Goal: Task Accomplishment & Management: Complete application form

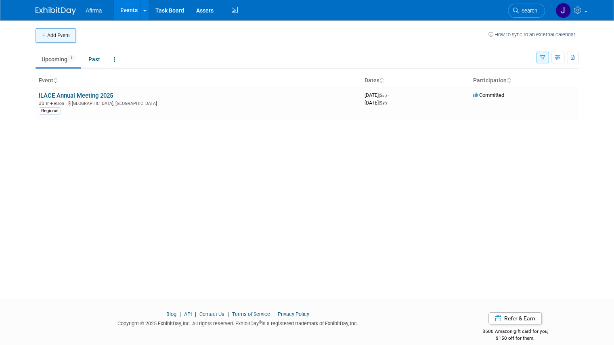
click at [41, 41] on button "Add Event" at bounding box center [55, 35] width 40 height 15
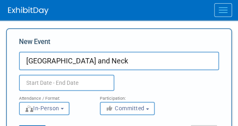
click at [168, 60] on input "University of Chicago Head and Neck" at bounding box center [119, 61] width 200 height 19
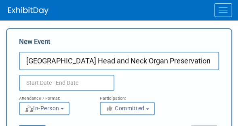
type input "[GEOGRAPHIC_DATA] Head and Neck Organ Preservation"
click at [72, 79] on input "text" at bounding box center [66, 83] width 95 height 16
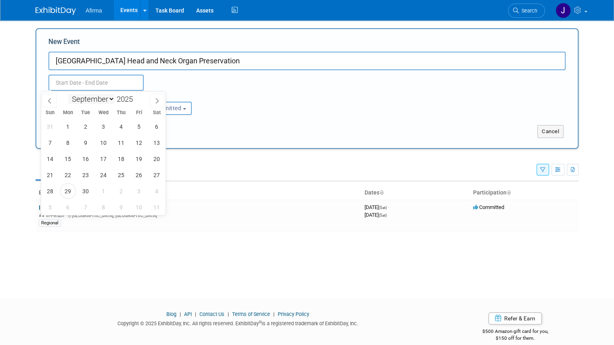
click at [110, 98] on select "January February March April May June July August September October November De…" at bounding box center [91, 99] width 46 height 10
select select "2"
click at [68, 94] on select "January February March April May June July August September October November De…" at bounding box center [91, 99] width 46 height 10
click at [130, 101] on input "2025" at bounding box center [127, 98] width 24 height 9
click at [136, 94] on div "January February March April May June July August September October November De…" at bounding box center [103, 99] width 93 height 14
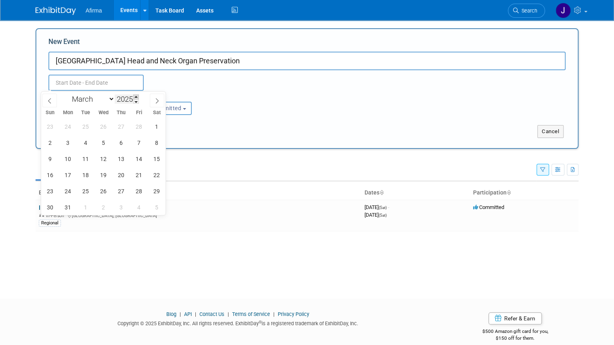
click at [136, 97] on span at bounding box center [136, 96] width 6 height 5
type input "2026"
click at [136, 125] on span "6" at bounding box center [139, 127] width 16 height 16
type input "[DATE] to [DATE]"
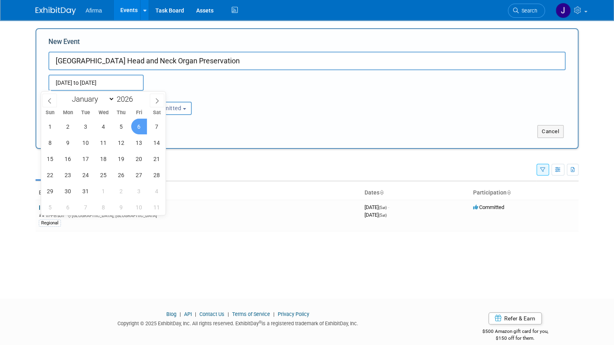
click at [296, 106] on div "Attendance / Format: <img src="https://www.exhibitday.com/Images/Format-InPerso…" at bounding box center [306, 103] width 529 height 24
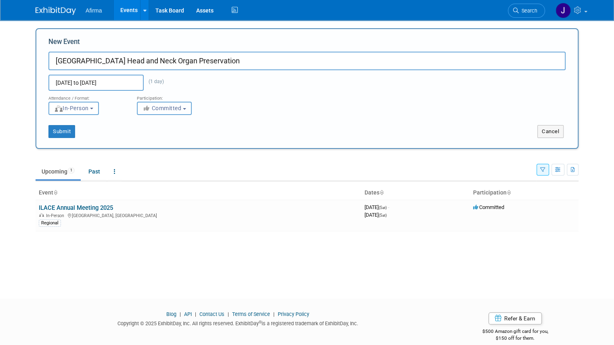
click at [149, 104] on button "Committed" at bounding box center [164, 108] width 55 height 13
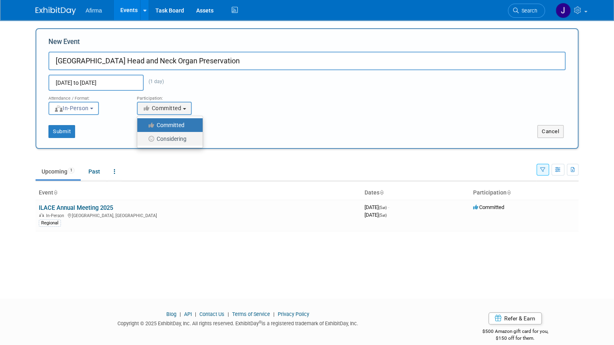
click at [161, 139] on label "Considering" at bounding box center [167, 139] width 53 height 10
click at [144, 139] on input "Considering" at bounding box center [141, 138] width 5 height 5
radio input "true"
select select "2"
radio input "false"
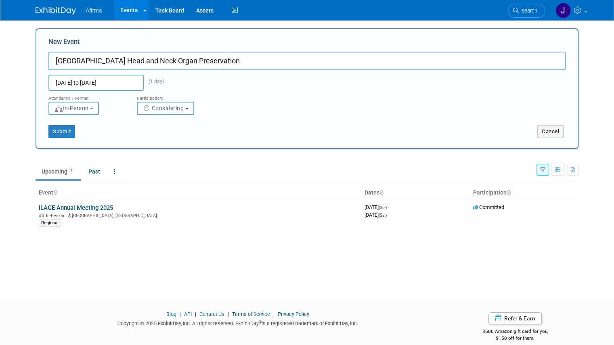
click at [167, 110] on span "Considering" at bounding box center [163, 108] width 42 height 6
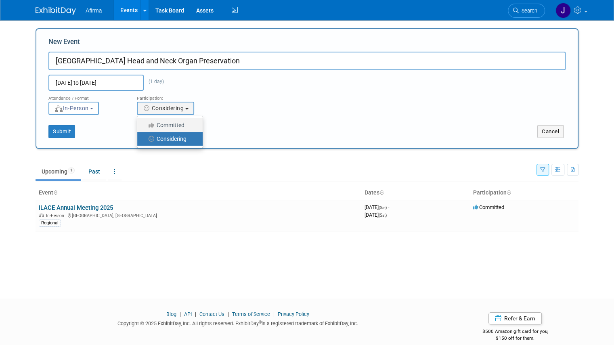
click at [167, 127] on label "Committed" at bounding box center [167, 125] width 53 height 10
click at [144, 127] on input "Committed" at bounding box center [141, 125] width 5 height 5
select select "1"
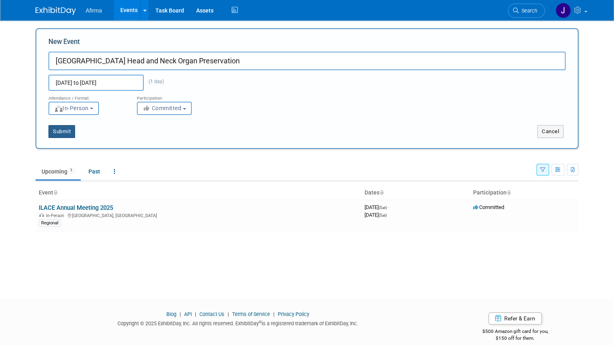
click at [60, 136] on button "Submit" at bounding box center [61, 131] width 27 height 13
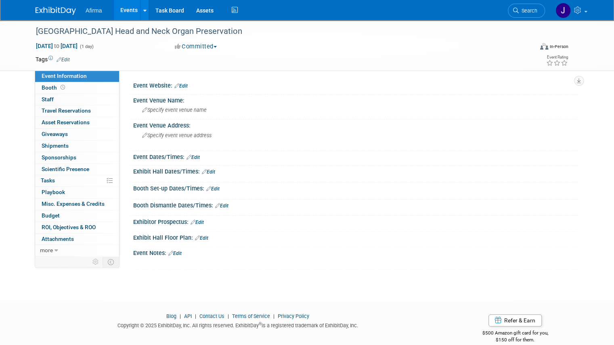
click at [177, 84] on link "Edit" at bounding box center [180, 86] width 13 height 6
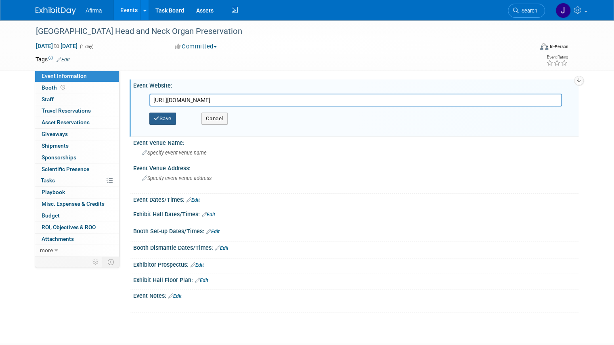
type input "https://cme.uchicago.edu/OPSHNC26"
click at [157, 119] on button "Save" at bounding box center [162, 119] width 27 height 12
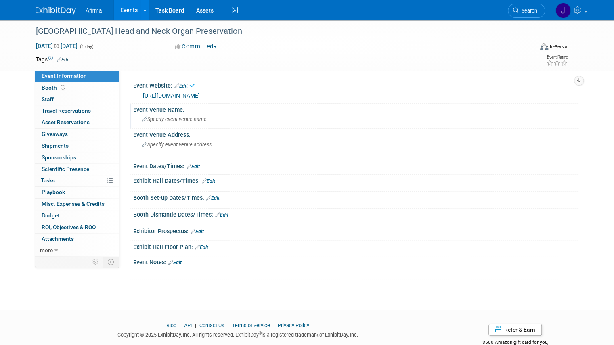
click at [154, 122] on span "Specify event venue name" at bounding box center [174, 119] width 65 height 6
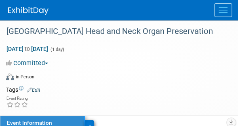
click at [130, 72] on div "Virtual In-Person Hybrid <img src="https://www.exhibitday.com/Images/Format-Vir…" at bounding box center [113, 78] width 215 height 12
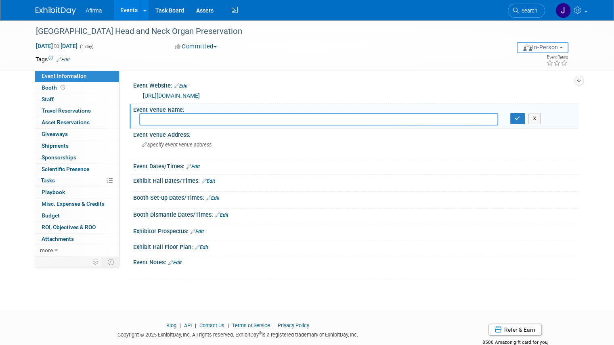
paste input "David Rubenstein Forum at the University of Chicago 1201 E 60th St Chicago, IL …"
type input "David Rubenstein Forum at the University of Chicago 1201 E 60th St Chicago, IL …"
click at [186, 149] on div "Specify event venue address" at bounding box center [225, 147] width 173 height 19
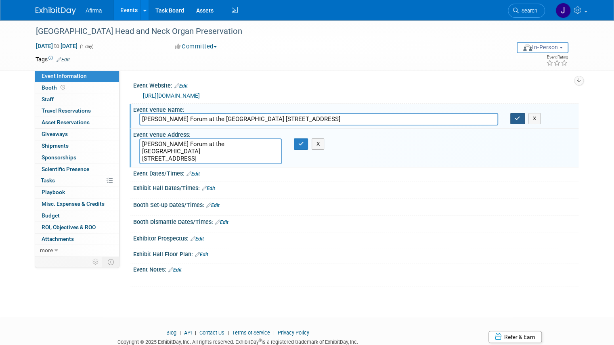
type textarea "David Rubenstein Forum at the University of Chicago 1201 E 60th St Chicago, IL …"
click at [520, 121] on button "button" at bounding box center [517, 118] width 15 height 11
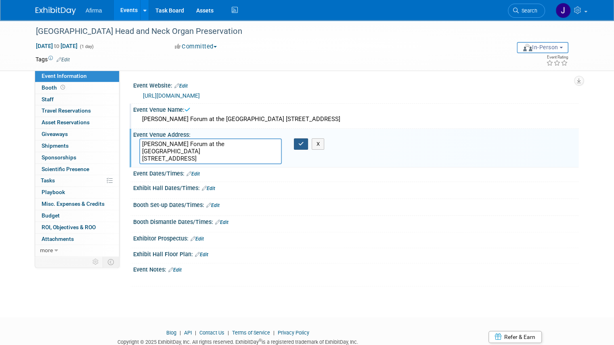
click at [300, 148] on button "button" at bounding box center [301, 143] width 15 height 11
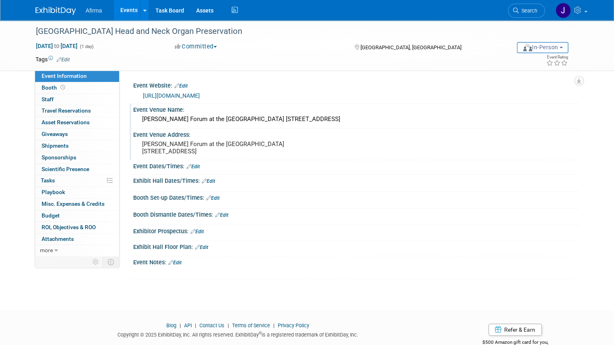
click at [192, 169] on link "Edit" at bounding box center [192, 167] width 13 height 6
select select "8"
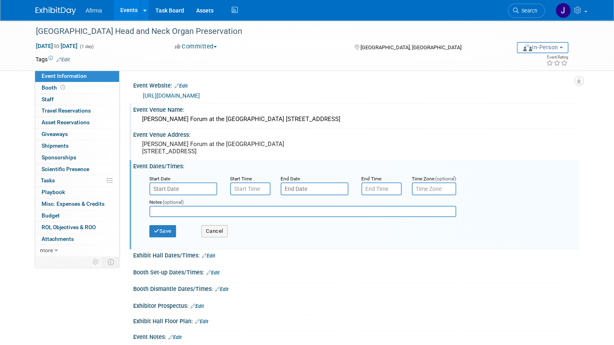
click at [172, 194] on input "text" at bounding box center [183, 188] width 68 height 13
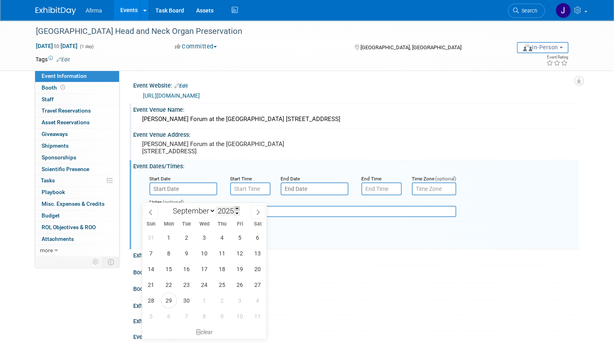
click at [238, 208] on span at bounding box center [237, 208] width 6 height 5
type input "2026"
click at [213, 208] on select "January February March April May June July August September October November De…" at bounding box center [192, 211] width 46 height 10
select select "2"
click at [169, 206] on select "January February March April May June July August September October November De…" at bounding box center [192, 211] width 46 height 10
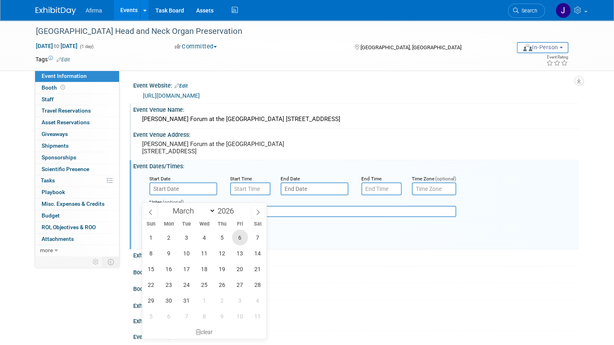
click at [238, 238] on span "6" at bounding box center [240, 238] width 16 height 16
type input "Mar 6, 2026"
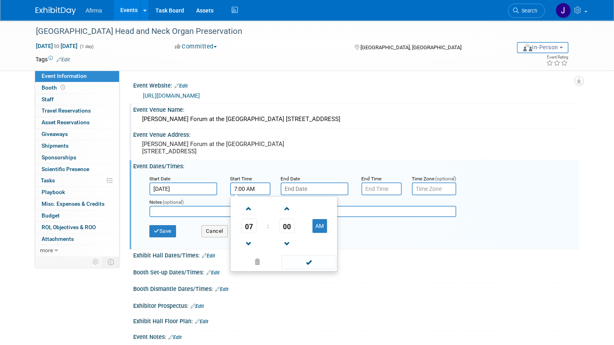
click at [240, 195] on input "7:00 AM" at bounding box center [250, 188] width 40 height 13
click at [242, 249] on span at bounding box center [249, 244] width 14 height 14
click at [280, 216] on span at bounding box center [287, 209] width 14 height 14
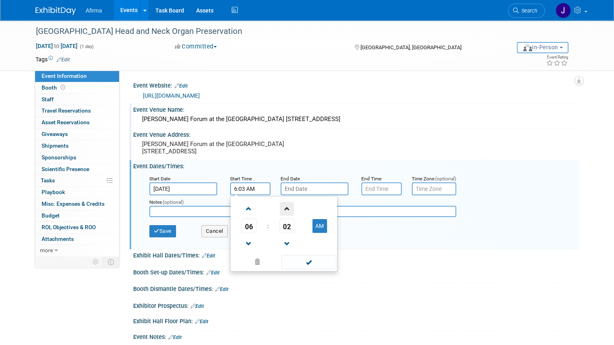
click at [280, 216] on span at bounding box center [287, 209] width 14 height 14
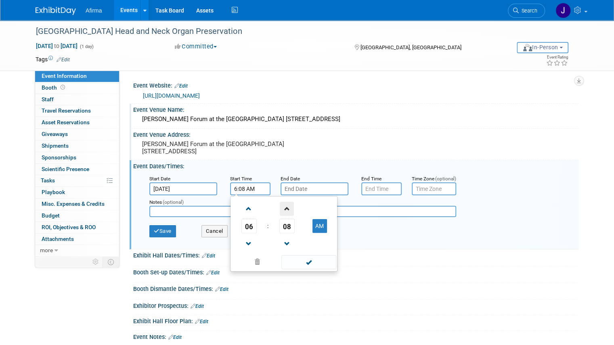
click at [280, 216] on span at bounding box center [287, 209] width 14 height 14
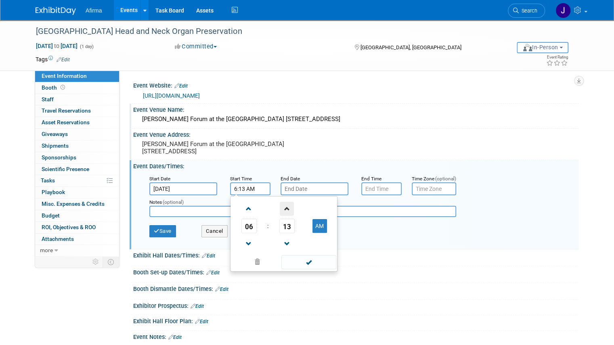
click at [280, 216] on span at bounding box center [287, 209] width 14 height 14
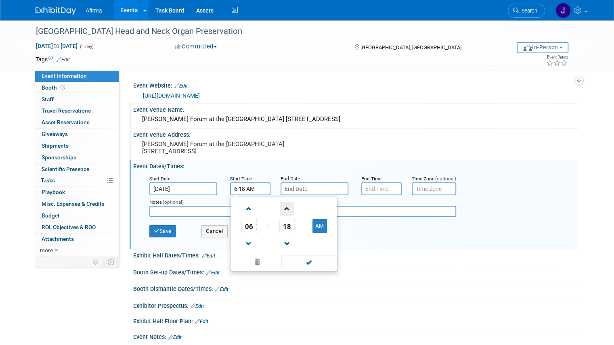
click at [280, 216] on span at bounding box center [287, 209] width 14 height 14
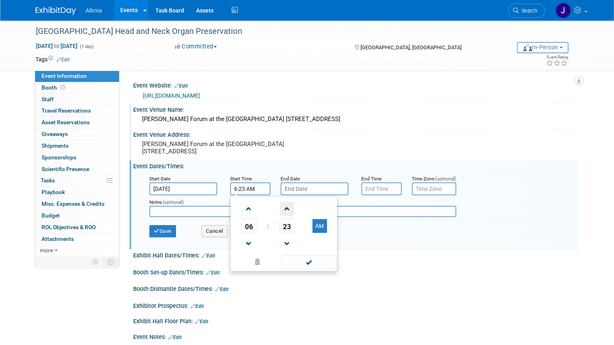
click at [280, 216] on span at bounding box center [287, 209] width 14 height 14
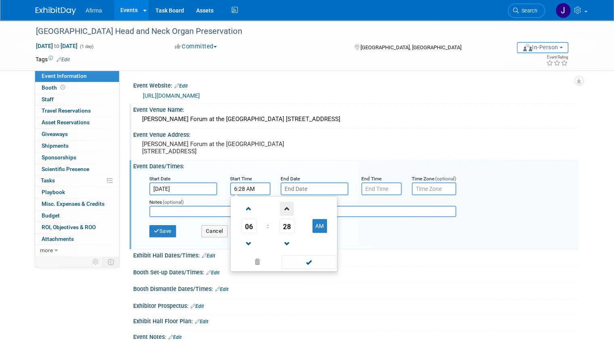
click at [280, 216] on span at bounding box center [287, 209] width 14 height 14
type input "6:30 AM"
click at [319, 160] on div "Event Venue Address: David Rubenstein Forum at the University of Chicago 1201 E…" at bounding box center [353, 144] width 449 height 31
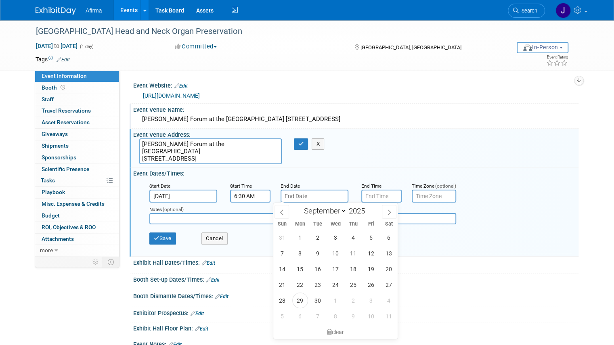
click at [312, 196] on input "text" at bounding box center [314, 196] width 68 height 13
click at [364, 211] on input "2025" at bounding box center [359, 210] width 24 height 9
click at [367, 206] on span at bounding box center [368, 208] width 6 height 5
type input "2026"
click at [321, 211] on select "January February March April May June July August September October November De…" at bounding box center [323, 211] width 46 height 10
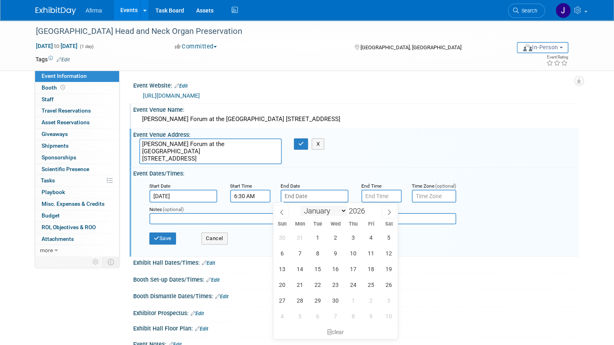
select select "2"
click at [300, 206] on select "January February March April May June July August September October November De…" at bounding box center [323, 211] width 46 height 10
click at [371, 238] on span "6" at bounding box center [371, 238] width 16 height 16
type input "Mar 6, 2026"
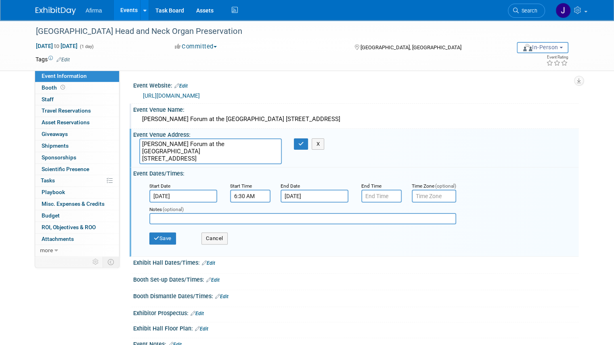
click at [376, 252] on div "Start Date Mar 6, 2026 Start Time 6:30 AM End Date Mar 6, 2026 End Time Time Zo…" at bounding box center [357, 216] width 429 height 75
click at [162, 238] on button "Save" at bounding box center [162, 238] width 27 height 12
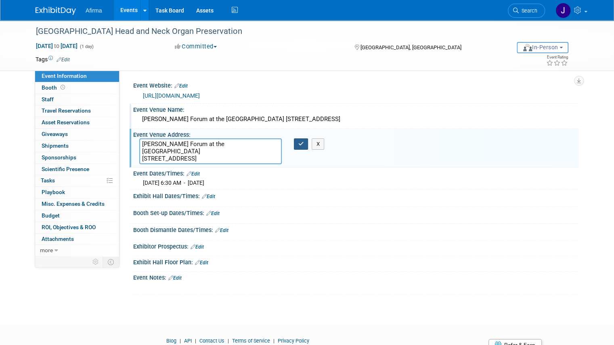
click at [301, 143] on icon "button" at bounding box center [301, 143] width 6 height 5
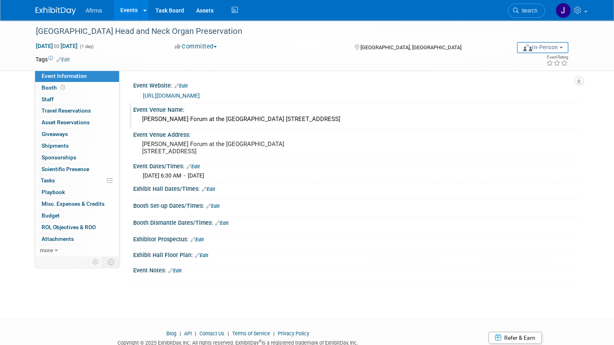
click at [190, 169] on link "Edit" at bounding box center [192, 167] width 13 height 6
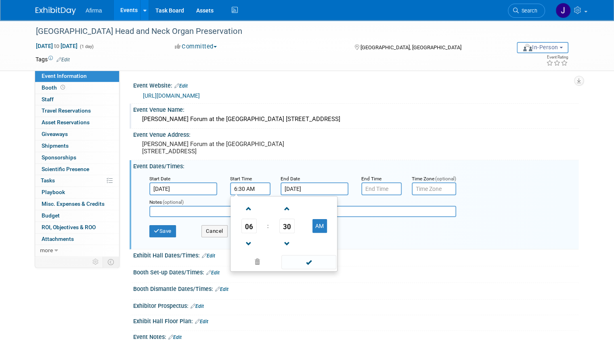
click at [241, 195] on input "6:30 AM" at bounding box center [250, 188] width 40 height 13
click at [242, 216] on span at bounding box center [249, 209] width 14 height 14
type input "7:30 AM"
click at [294, 269] on span at bounding box center [308, 262] width 54 height 14
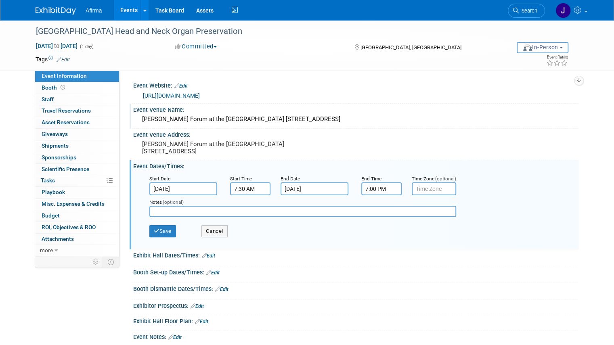
click at [381, 195] on input "7:00 PM" at bounding box center [381, 188] width 40 height 13
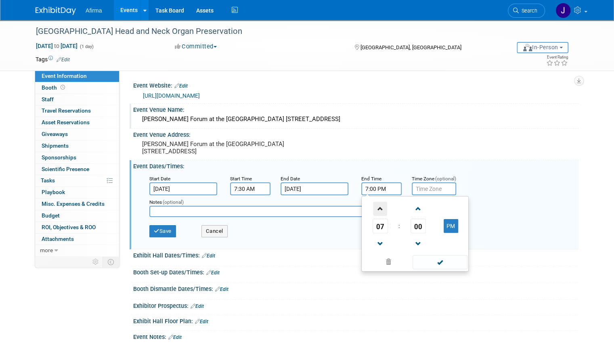
click at [377, 211] on span at bounding box center [380, 209] width 14 height 14
click at [376, 211] on span at bounding box center [380, 209] width 14 height 14
click at [376, 213] on span at bounding box center [380, 209] width 14 height 14
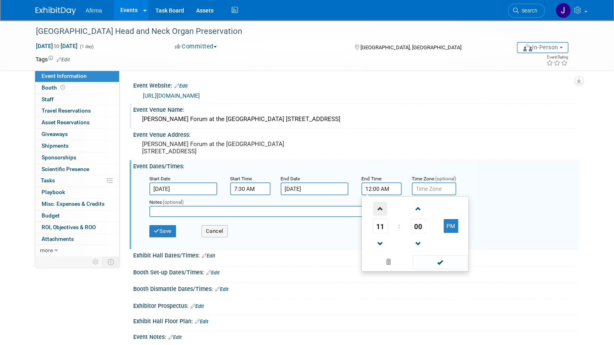
click at [376, 213] on span at bounding box center [380, 209] width 14 height 14
click at [375, 215] on span at bounding box center [380, 209] width 14 height 14
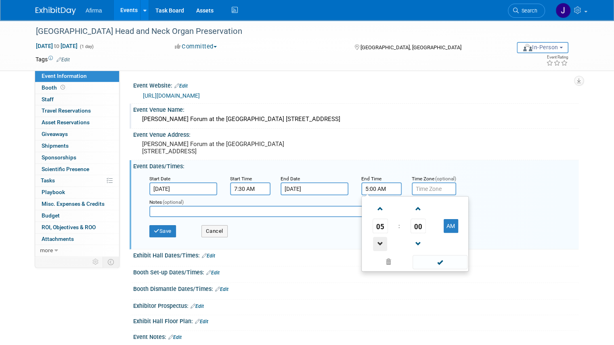
click at [374, 248] on span at bounding box center [380, 244] width 14 height 14
click at [411, 251] on span at bounding box center [418, 244] width 14 height 14
click at [374, 216] on span at bounding box center [380, 209] width 14 height 14
click at [416, 231] on span "58" at bounding box center [417, 226] width 15 height 15
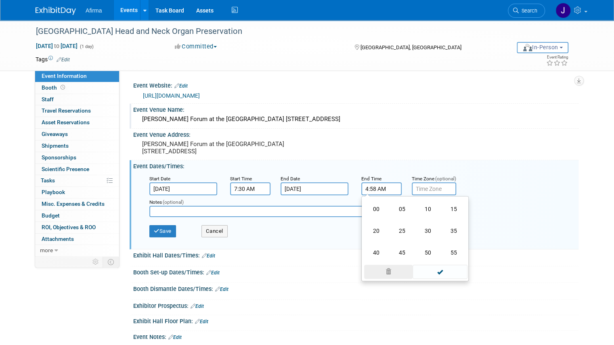
click at [402, 262] on td "45" at bounding box center [402, 253] width 26 height 22
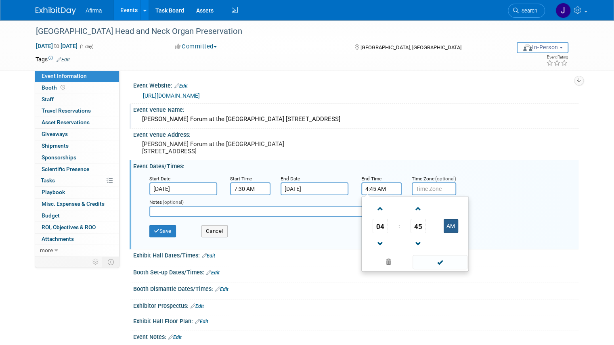
click at [443, 232] on button "AM" at bounding box center [450, 226] width 15 height 14
type input "4:45 PM"
click at [436, 194] on input "text" at bounding box center [433, 188] width 44 height 13
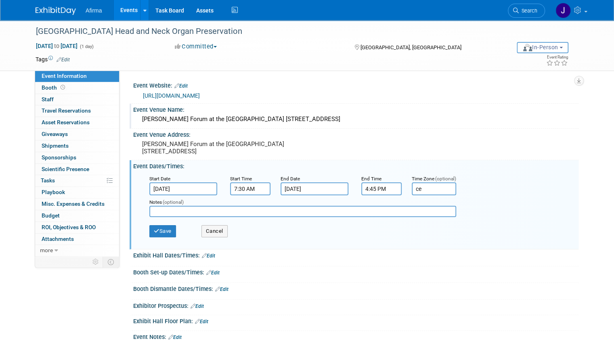
type input "c"
type input "C"
click at [443, 193] on input "text" at bounding box center [433, 188] width 44 height 13
type input "CENTRAL"
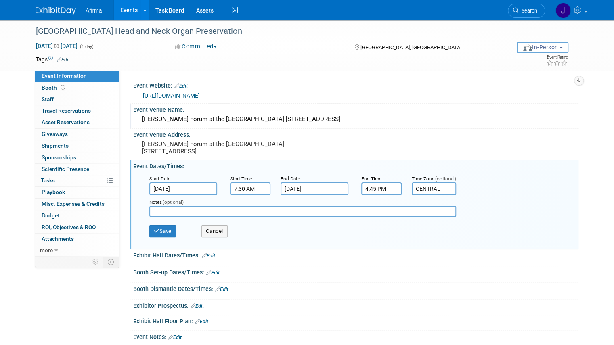
click at [272, 217] on input "text" at bounding box center [302, 211] width 307 height 11
type input "setup it at 6:30 am"
click at [163, 235] on button "Save" at bounding box center [162, 231] width 27 height 12
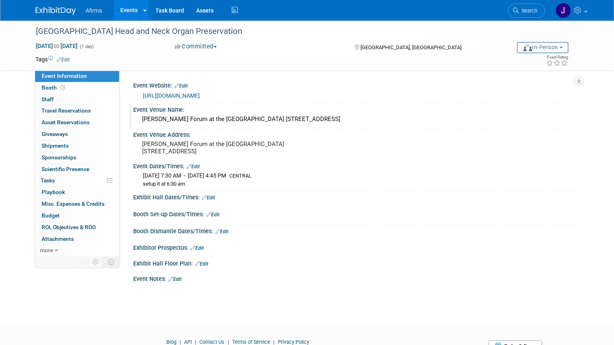
click at [202, 200] on link "Edit" at bounding box center [208, 198] width 13 height 6
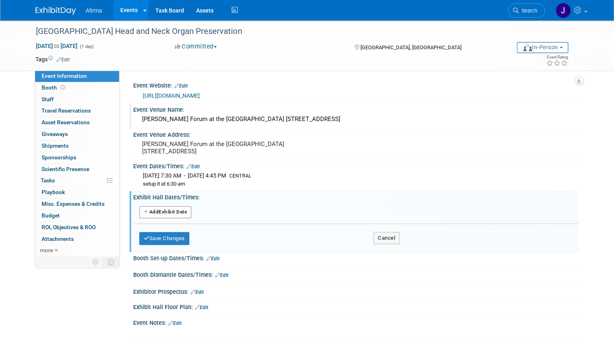
click at [309, 269] on div "Booth Set-up Dates/Times: Edit Save Changes Cancel" at bounding box center [353, 260] width 449 height 17
click at [165, 245] on button "Save Changes" at bounding box center [164, 238] width 50 height 13
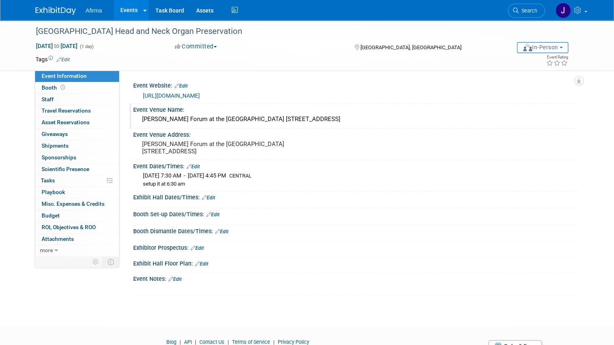
click at [211, 217] on link "Edit" at bounding box center [212, 215] width 13 height 6
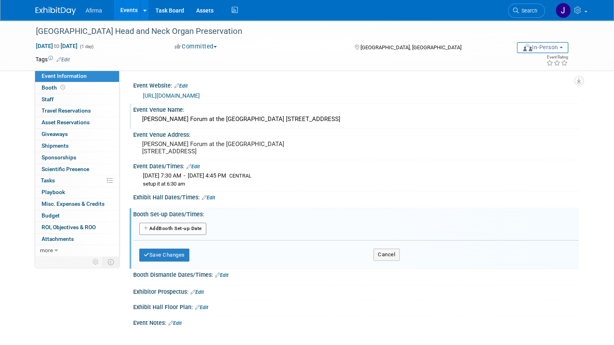
click at [192, 235] on button "Add Another Booth Set-up Date" at bounding box center [172, 229] width 67 height 12
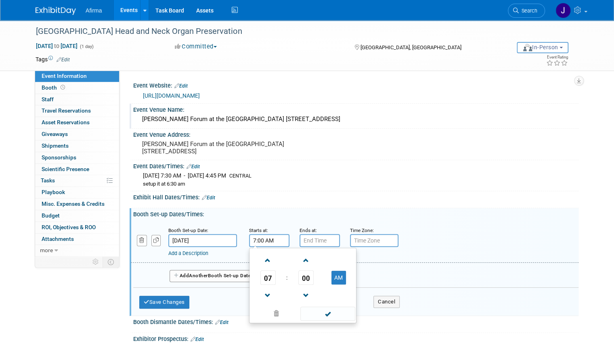
click at [259, 242] on input "7:00 AM" at bounding box center [269, 240] width 40 height 13
click at [262, 299] on span at bounding box center [268, 295] width 14 height 14
click at [299, 267] on span at bounding box center [306, 260] width 14 height 14
click at [298, 283] on span "02" at bounding box center [305, 277] width 15 height 15
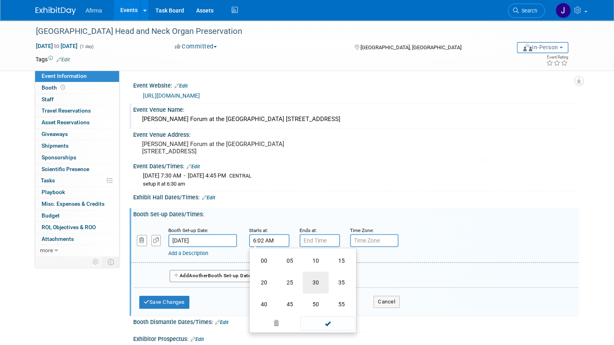
click at [305, 288] on td "30" at bounding box center [316, 282] width 26 height 22
type input "6:30 AM"
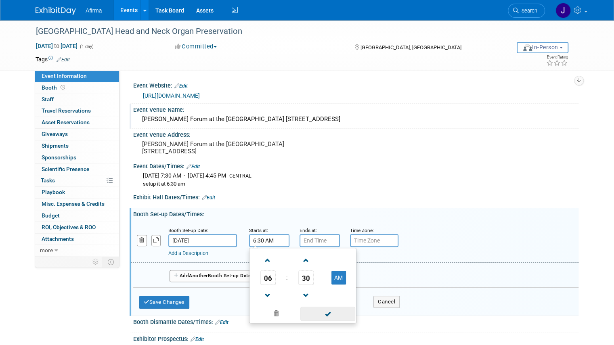
click at [315, 317] on span at bounding box center [327, 314] width 54 height 14
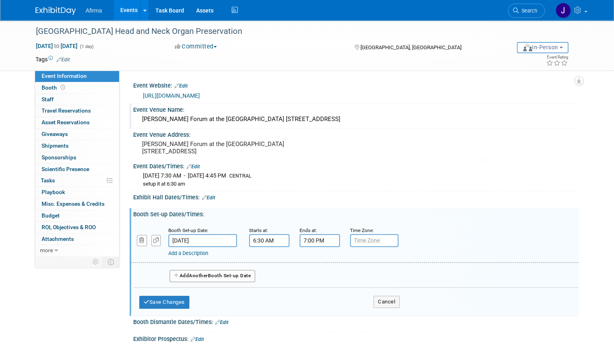
drag, startPoint x: 317, startPoint y: 248, endPoint x: 320, endPoint y: 242, distance: 7.1
click at [318, 246] on input "7:00 PM" at bounding box center [319, 240] width 40 height 13
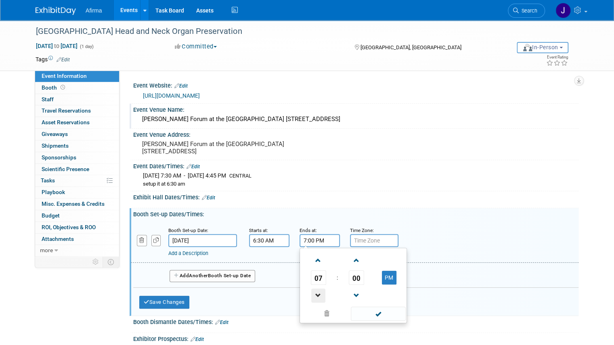
click at [311, 299] on span at bounding box center [318, 295] width 14 height 14
click at [349, 284] on span "00" at bounding box center [356, 277] width 15 height 15
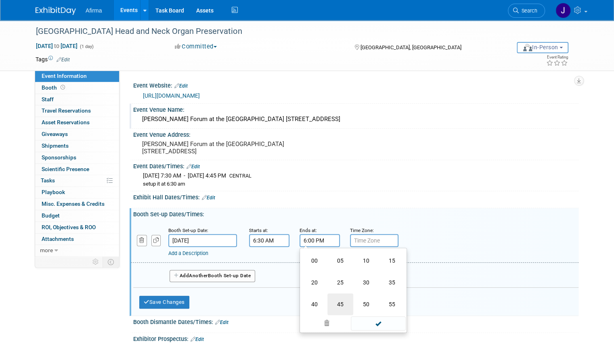
click at [340, 312] on td "45" at bounding box center [340, 304] width 26 height 22
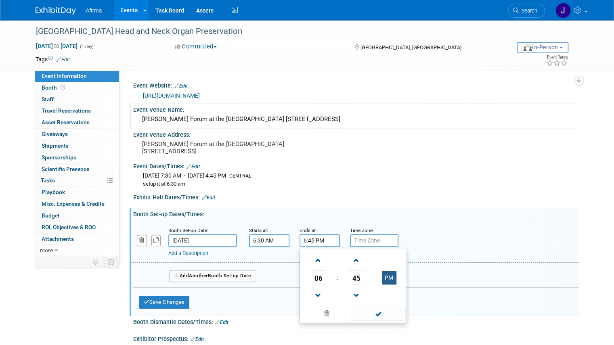
click at [385, 283] on button "PM" at bounding box center [389, 278] width 15 height 14
click at [383, 283] on button "AM" at bounding box center [389, 278] width 15 height 14
click at [311, 303] on span at bounding box center [318, 295] width 14 height 14
click at [313, 267] on span at bounding box center [318, 260] width 14 height 14
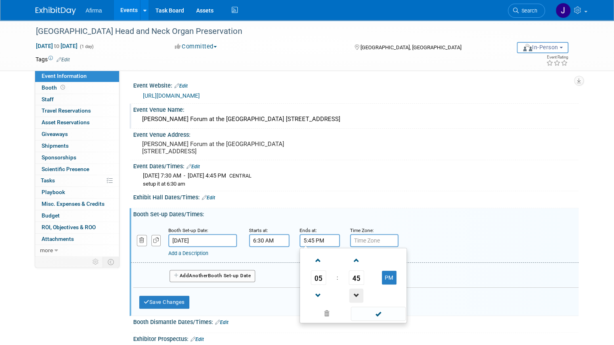
click at [352, 303] on span at bounding box center [356, 295] width 14 height 14
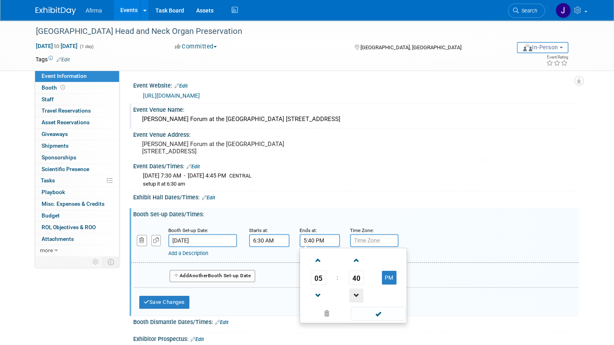
click at [352, 303] on span at bounding box center [356, 295] width 14 height 14
click at [349, 285] on span "36" at bounding box center [356, 277] width 15 height 15
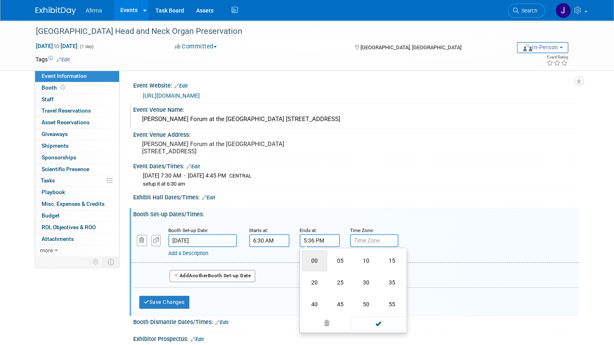
click at [307, 269] on td "00" at bounding box center [314, 261] width 26 height 22
type input "5:00 PM"
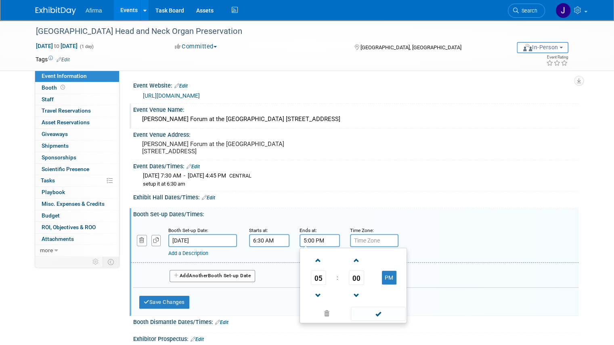
click at [377, 319] on span at bounding box center [378, 314] width 54 height 14
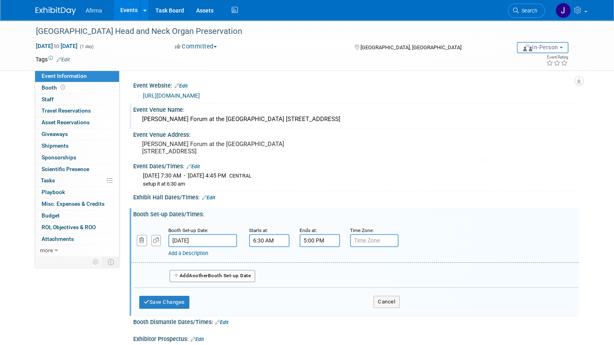
click at [364, 247] on input "text" at bounding box center [374, 240] width 48 height 13
type input "central"
click at [151, 307] on button "Save Changes" at bounding box center [164, 302] width 50 height 13
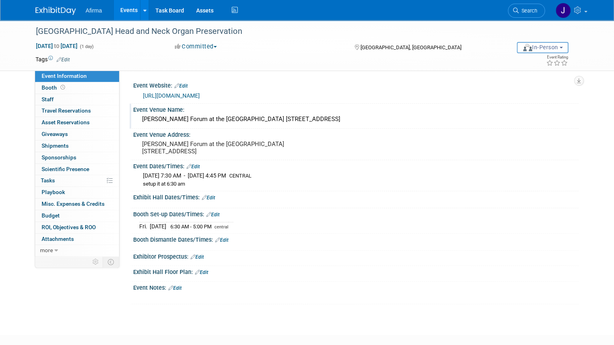
click at [198, 260] on link "Edit" at bounding box center [196, 257] width 13 height 6
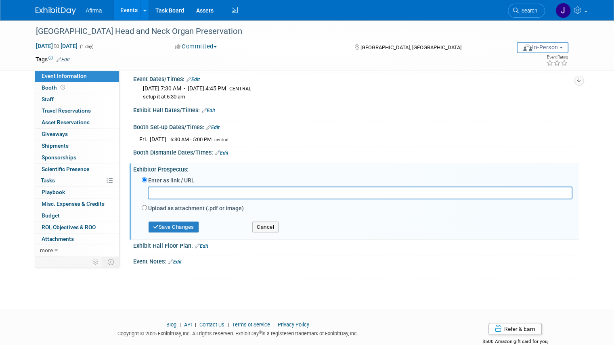
scroll to position [107, 0]
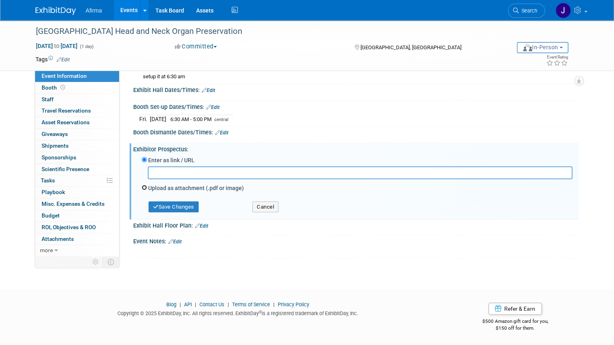
click at [142, 190] on input "Upload as attachment (.pdf or image)" at bounding box center [144, 187] width 5 height 5
radio input "true"
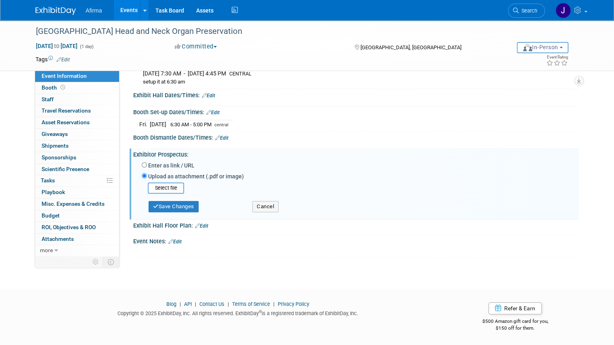
click at [159, 194] on div "Save Changes" at bounding box center [191, 203] width 111 height 19
click at [159, 191] on input "file" at bounding box center [135, 188] width 96 height 10
click at [160, 187] on input "file" at bounding box center [135, 188] width 96 height 10
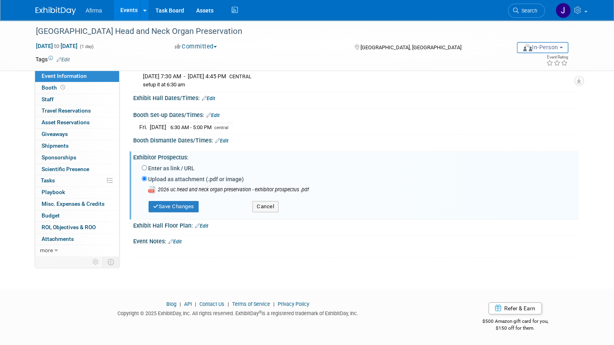
click at [198, 226] on link "Edit" at bounding box center [201, 226] width 13 height 6
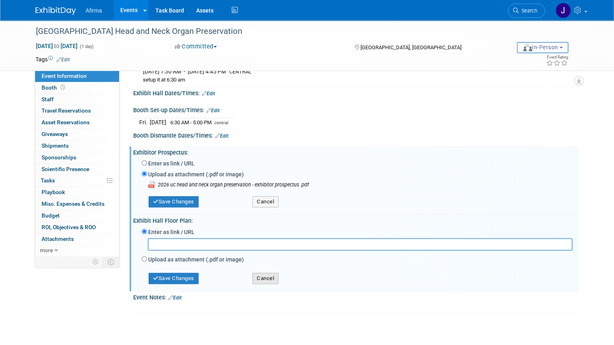
click at [263, 284] on button "Cancel" at bounding box center [265, 278] width 26 height 11
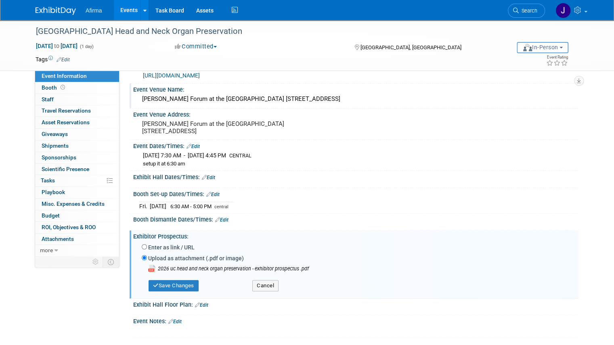
scroll to position [0, 0]
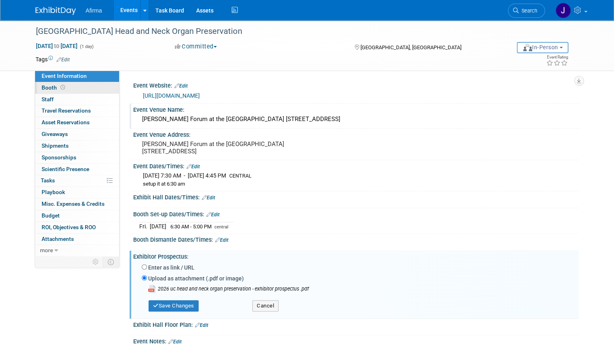
click at [42, 88] on span "Booth" at bounding box center [54, 87] width 25 height 6
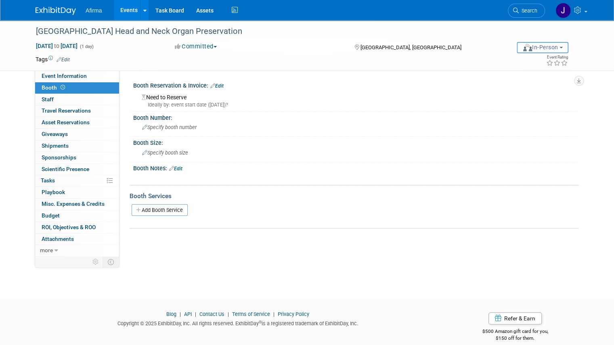
click at [213, 85] on link "Edit" at bounding box center [216, 86] width 13 height 6
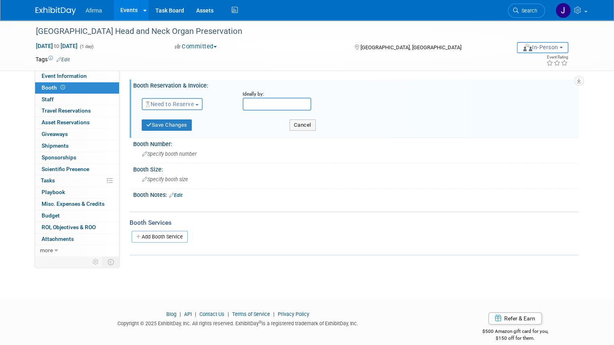
click at [184, 106] on span "Need to Reserve" at bounding box center [170, 104] width 48 height 6
click at [186, 103] on span "Need to Reserve" at bounding box center [170, 104] width 48 height 6
click at [271, 104] on input "text" at bounding box center [276, 104] width 69 height 13
click at [349, 121] on icon at bounding box center [351, 121] width 6 height 6
select select "9"
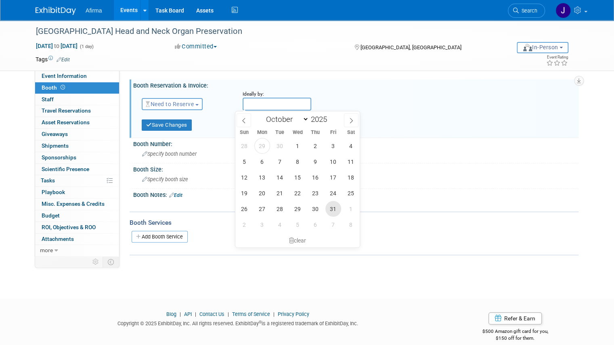
click at [334, 206] on span "31" at bounding box center [333, 209] width 16 height 16
type input "Oct 31, 2025"
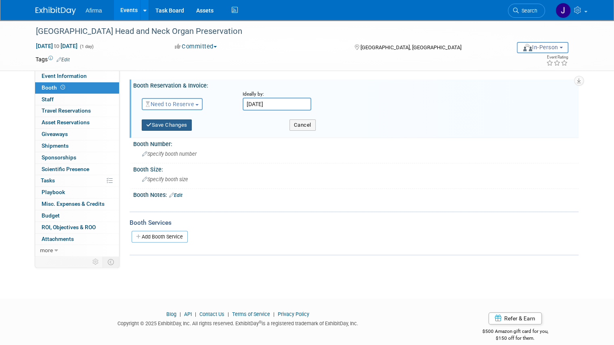
click at [169, 122] on button "Save Changes" at bounding box center [167, 124] width 50 height 11
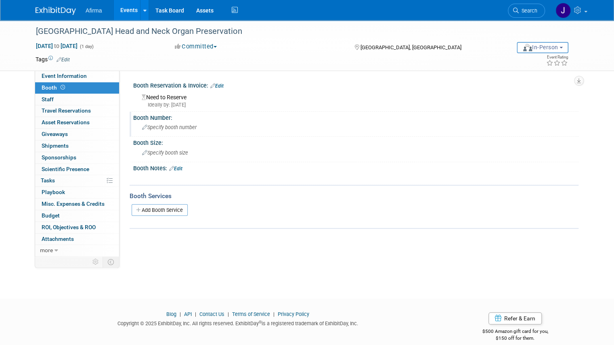
click at [186, 127] on span "Specify booth number" at bounding box center [169, 127] width 54 height 6
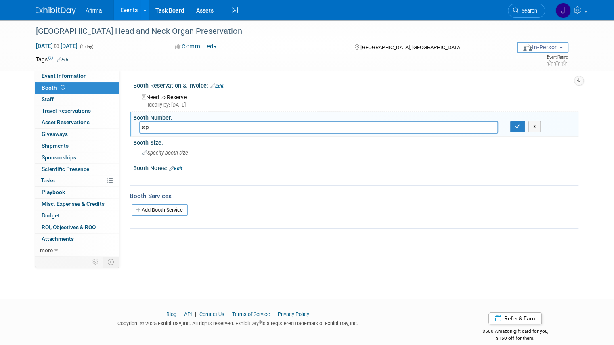
type input "s"
type input "Please request booth to NOT be near Sonic Healthcare, or Interpace"
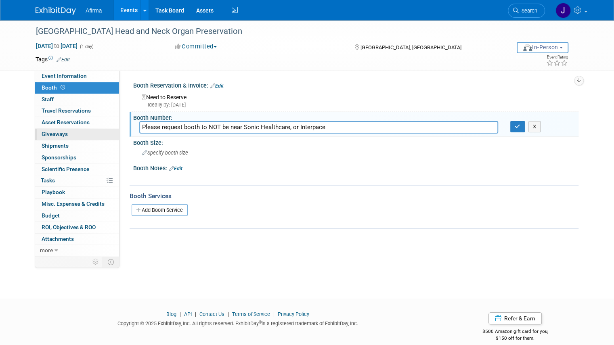
drag, startPoint x: 282, startPoint y: 124, endPoint x: 32, endPoint y: 131, distance: 249.8
click at [32, 131] on div "Event Information Event Info Booth Booth 0 Staff 0 Staff 0 Travel Reservations …" at bounding box center [306, 137] width 555 height 234
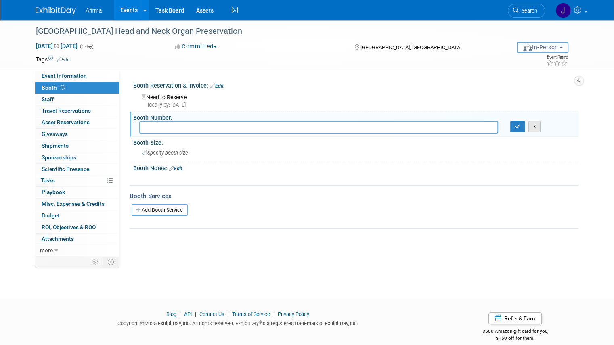
click at [541, 124] on button "X" at bounding box center [534, 126] width 13 height 11
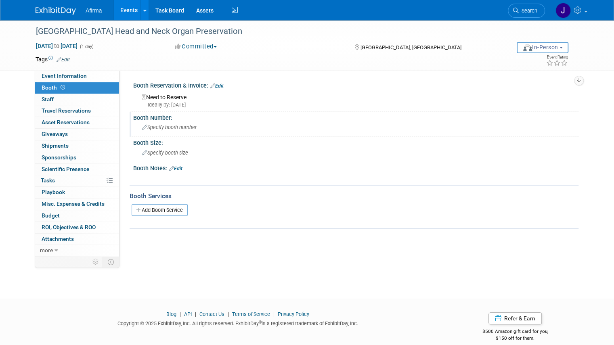
click at [171, 168] on link "Edit" at bounding box center [175, 169] width 13 height 6
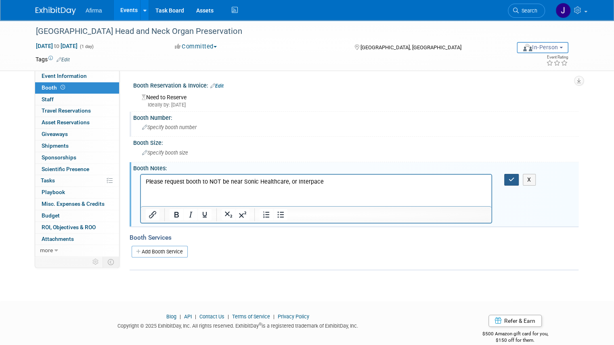
click at [514, 182] on icon "button" at bounding box center [511, 180] width 6 height 6
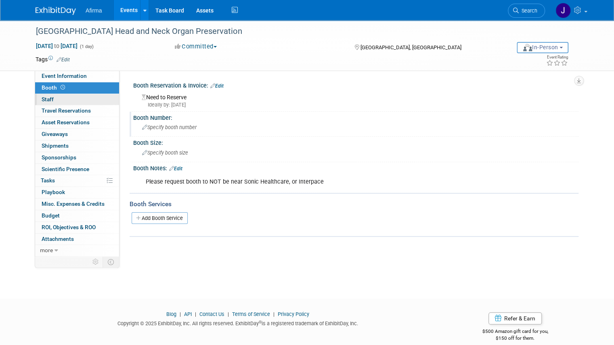
click at [42, 102] on span "Staff 0" at bounding box center [48, 99] width 12 height 6
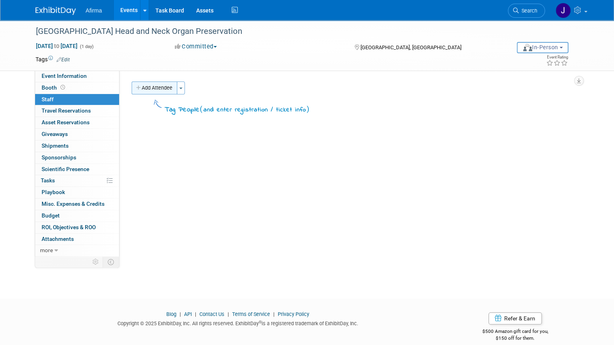
click at [142, 86] on button "Add Attendee" at bounding box center [155, 87] width 46 height 13
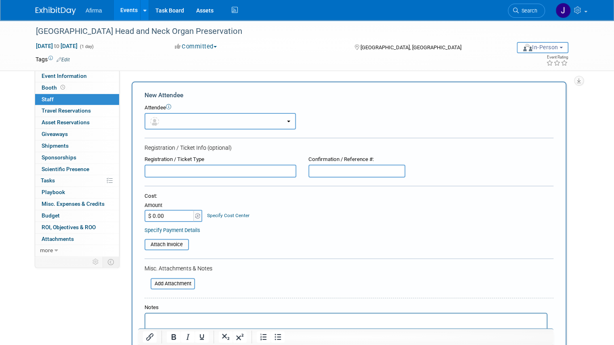
click at [169, 125] on button "button" at bounding box center [219, 121] width 151 height 17
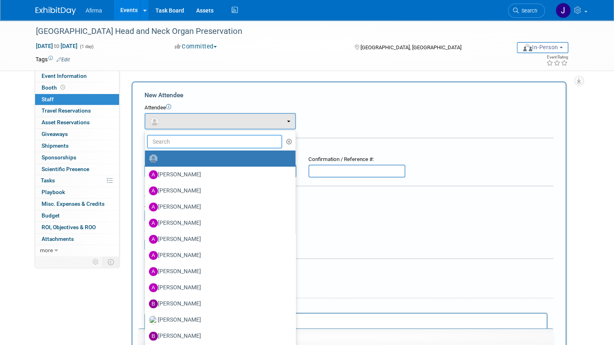
click at [168, 140] on input "text" at bounding box center [214, 142] width 135 height 14
type input "jason"
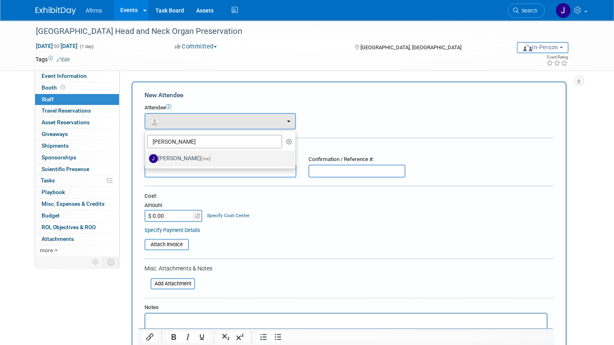
click at [173, 159] on label "Jason Savage (me)" at bounding box center [218, 158] width 138 height 13
click at [146, 159] on input "Jason Savage (me)" at bounding box center [143, 157] width 5 height 5
select select "aa1b9895-a768-4012-a67e-ea968c833e19"
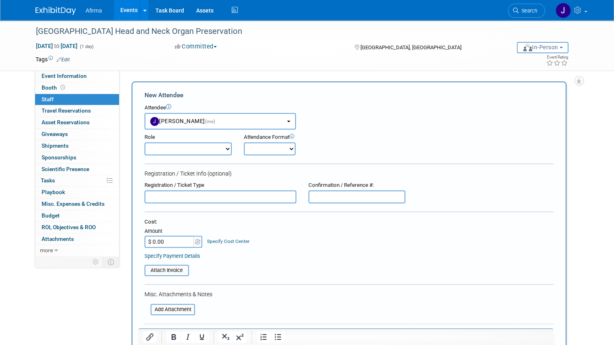
click at [203, 153] on select "Demonstrator Host Leadership Marketing MSL Planner Presenter" at bounding box center [187, 148] width 87 height 13
select select "4"
click at [144, 142] on select "Demonstrator Host Leadership Marketing MSL Planner Presenter" at bounding box center [187, 148] width 87 height 13
click at [265, 149] on select "Onsite Remote" at bounding box center [270, 148] width 52 height 13
click at [244, 142] on select "Onsite Remote" at bounding box center [270, 148] width 52 height 13
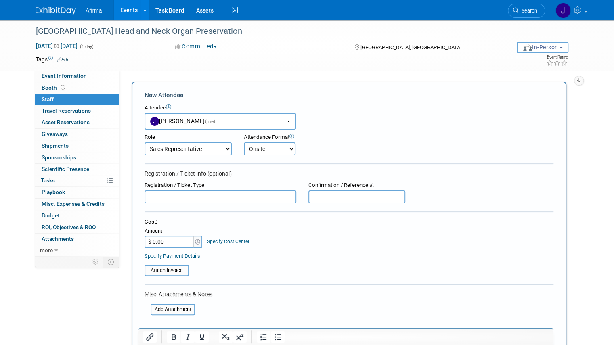
click at [269, 150] on select "Onsite Remote" at bounding box center [270, 148] width 52 height 13
select select "2"
click at [244, 142] on select "Onsite Remote" at bounding box center [270, 148] width 52 height 13
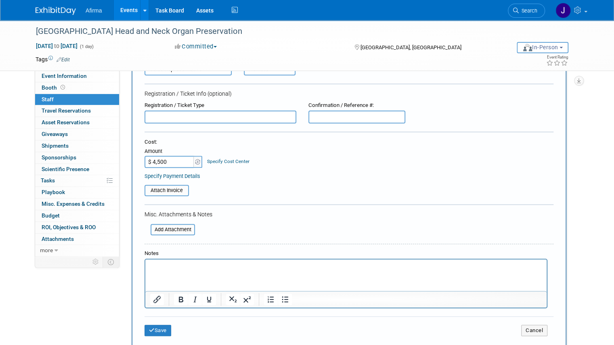
scroll to position [60, 0]
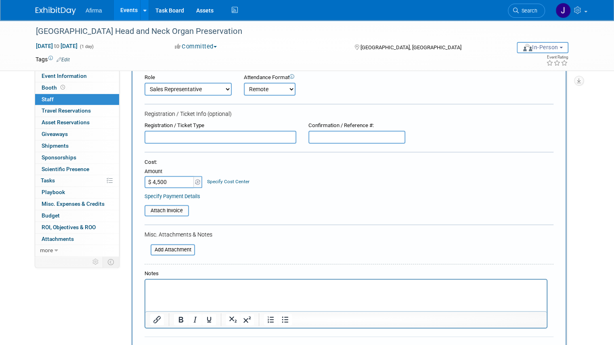
type input "$ 4,500.00"
click at [215, 291] on html at bounding box center [345, 285] width 401 height 11
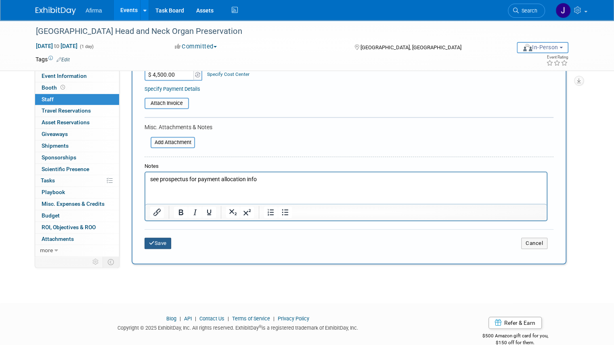
click at [162, 243] on button "Save" at bounding box center [157, 243] width 27 height 11
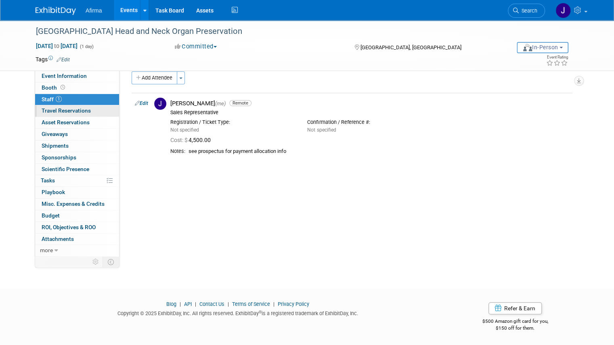
click at [77, 109] on span "Travel Reservations 0" at bounding box center [66, 110] width 49 height 6
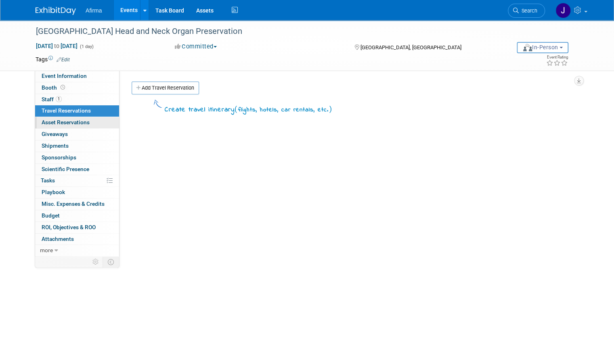
click at [70, 123] on span "Asset Reservations 0" at bounding box center [66, 122] width 48 height 6
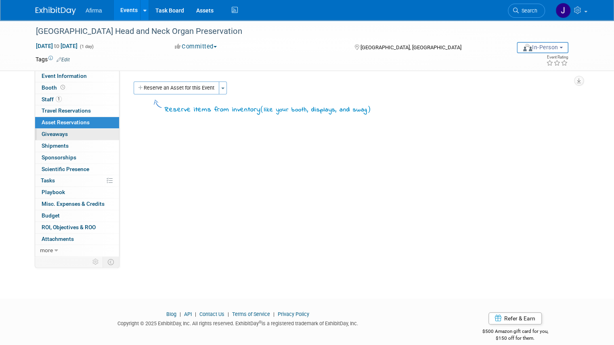
click at [62, 134] on link "0 Giveaways 0" at bounding box center [77, 134] width 84 height 11
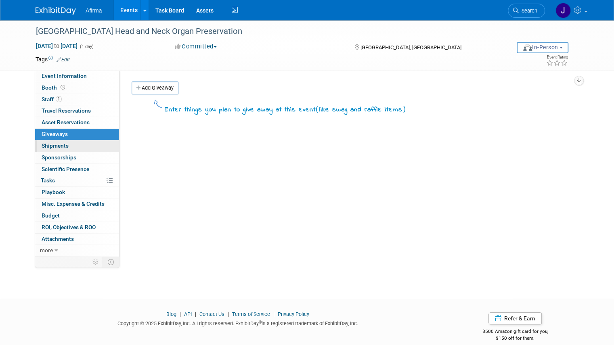
click at [59, 145] on span "Shipments 0" at bounding box center [55, 145] width 27 height 6
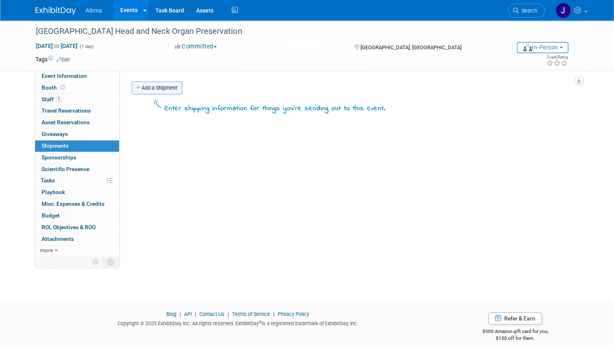
click at [162, 86] on link "Add a Shipment" at bounding box center [157, 87] width 50 height 13
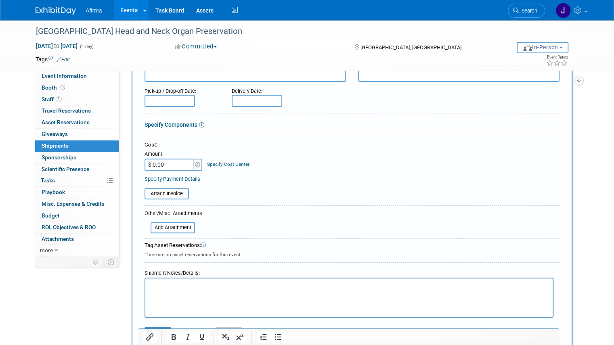
scroll to position [107, 0]
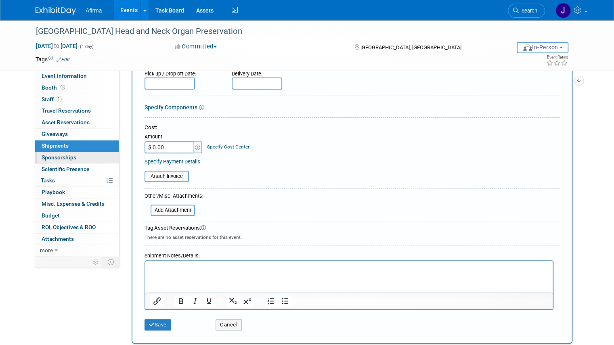
click at [64, 160] on link "0 Sponsorships 0" at bounding box center [77, 157] width 84 height 11
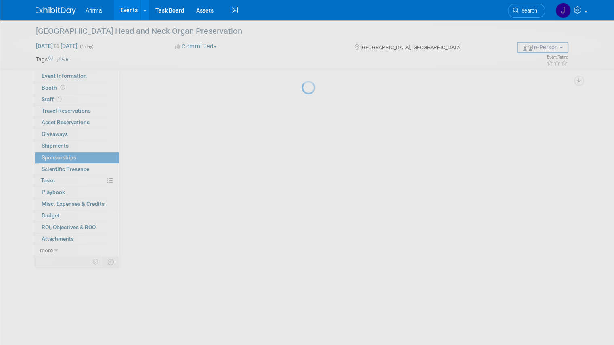
scroll to position [0, 0]
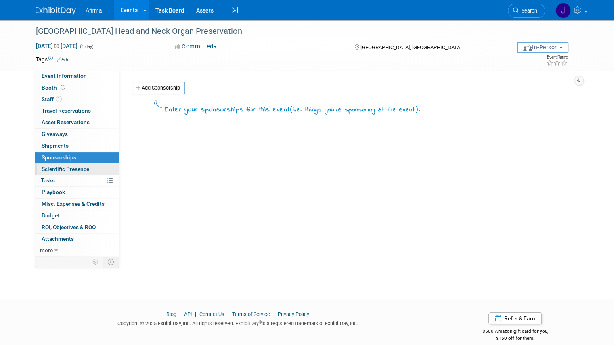
click at [62, 169] on span "Scientific Presence" at bounding box center [66, 169] width 48 height 6
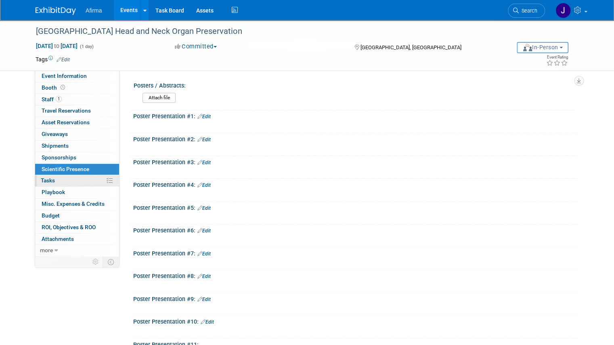
click at [55, 184] on link "0% Tasks 0%" at bounding box center [77, 180] width 84 height 11
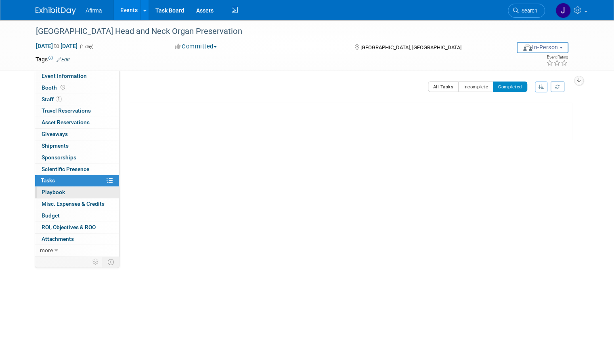
click at [50, 192] on span "Playbook 0" at bounding box center [53, 192] width 23 height 6
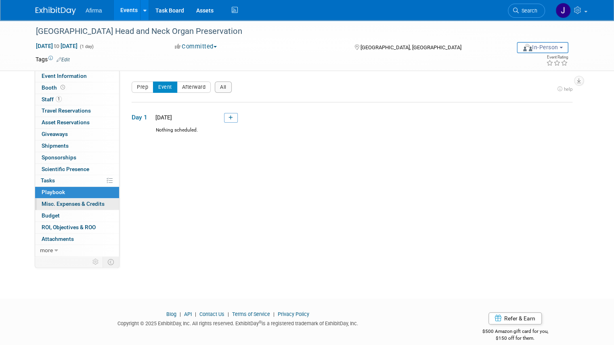
click at [51, 198] on link "0 Misc. Expenses & Credits 0" at bounding box center [77, 203] width 84 height 11
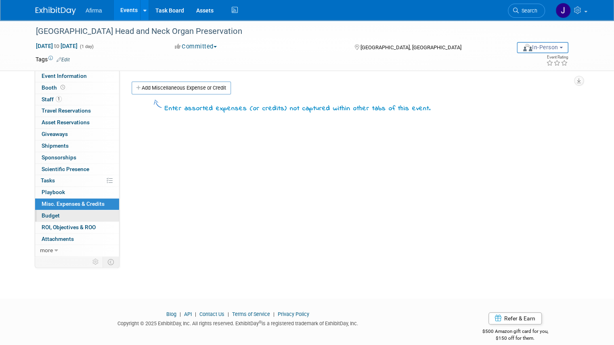
click at [45, 215] on span "Budget" at bounding box center [51, 215] width 18 height 6
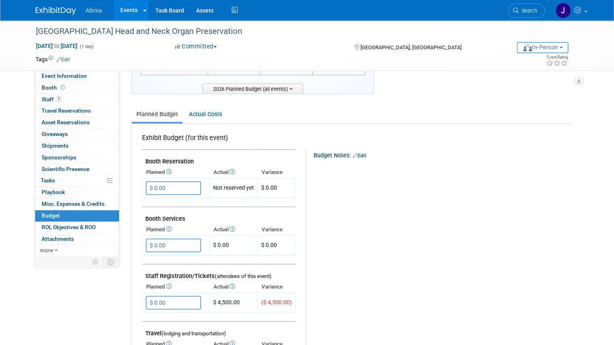
scroll to position [107, 0]
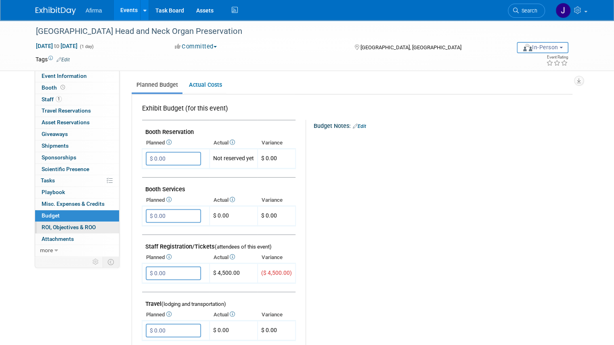
click at [63, 225] on span "ROI, Objectives & ROO 0" at bounding box center [69, 227] width 54 height 6
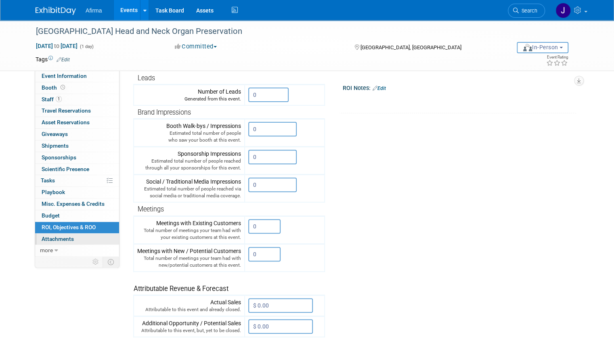
click at [52, 240] on span "Attachments 0" at bounding box center [58, 239] width 32 height 6
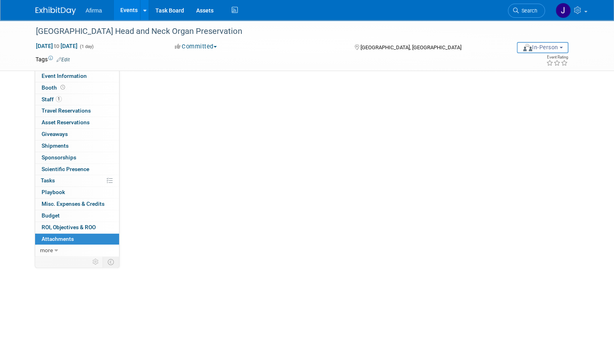
scroll to position [0, 0]
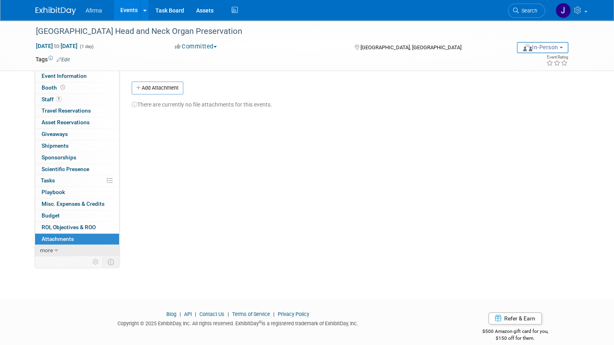
click at [54, 248] on icon at bounding box center [56, 251] width 4 height 6
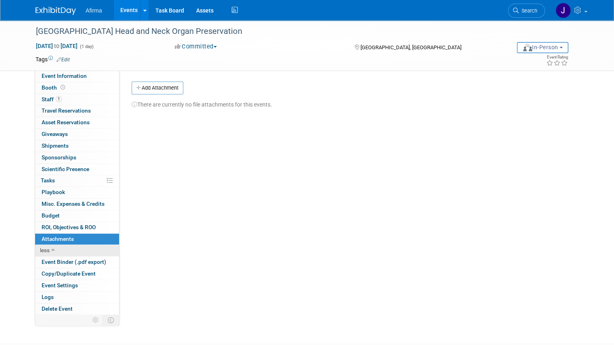
click at [49, 247] on link "less" at bounding box center [77, 250] width 84 height 11
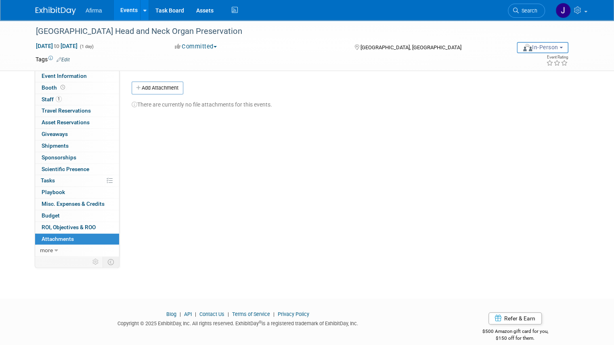
click at [292, 184] on div "Event Website: Edit https://cme.uchicago.edu/OPSHNC26 https://cme.uchicago.edu/…" at bounding box center [348, 163] width 459 height 184
click at [265, 196] on div "Event Website: Edit https://cme.uchicago.edu/OPSHNC26 https://cme.uchicago.edu/…" at bounding box center [348, 163] width 459 height 184
click at [55, 75] on span "Event Information" at bounding box center [64, 76] width 45 height 6
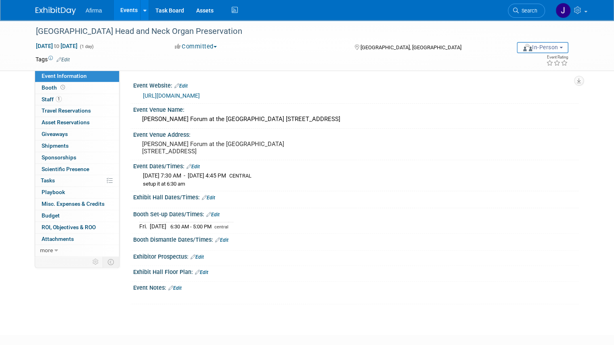
click at [95, 12] on li "Afirma" at bounding box center [100, 8] width 28 height 12
click at [88, 12] on span "Afirma" at bounding box center [94, 10] width 16 height 6
click at [143, 10] on icon at bounding box center [144, 10] width 3 height 5
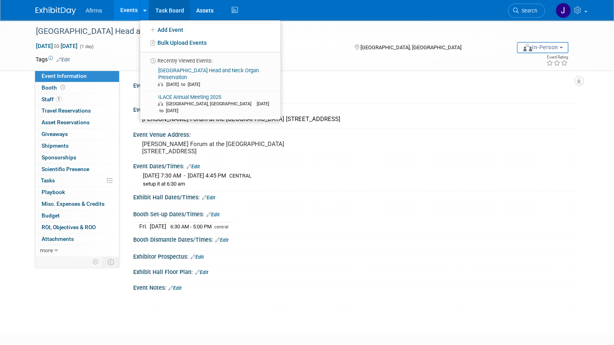
click at [169, 13] on link "Task Board" at bounding box center [169, 10] width 41 height 20
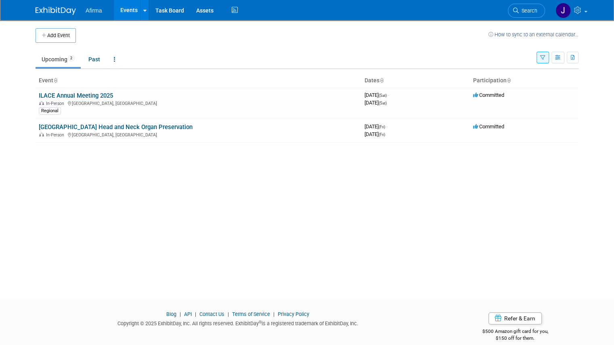
click at [93, 11] on span "Afirma" at bounding box center [94, 10] width 16 height 6
click at [470, 122] on td "3981744000 [DATE] (Fri) - [DATE] (Fri)" at bounding box center [415, 130] width 109 height 23
click at [496, 126] on span "Committed" at bounding box center [488, 126] width 31 height 6
click at [157, 14] on link "Task Board" at bounding box center [169, 10] width 41 height 20
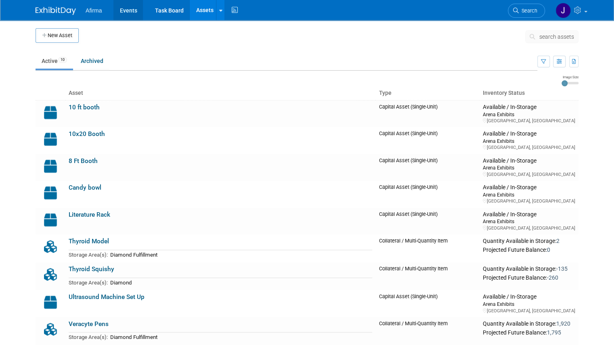
click at [128, 14] on link "Events" at bounding box center [127, 10] width 29 height 20
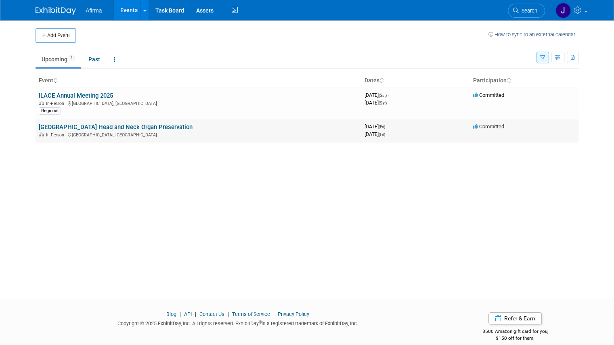
click at [144, 127] on link "[GEOGRAPHIC_DATA] Head and Neck Organ Preservation" at bounding box center [116, 126] width 154 height 7
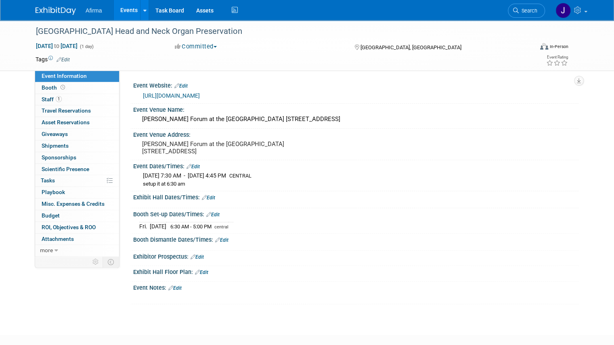
click at [217, 46] on button "Committed" at bounding box center [196, 46] width 48 height 8
click at [214, 71] on link "Considering" at bounding box center [204, 70] width 64 height 11
click at [166, 8] on link "Task Board" at bounding box center [169, 10] width 41 height 20
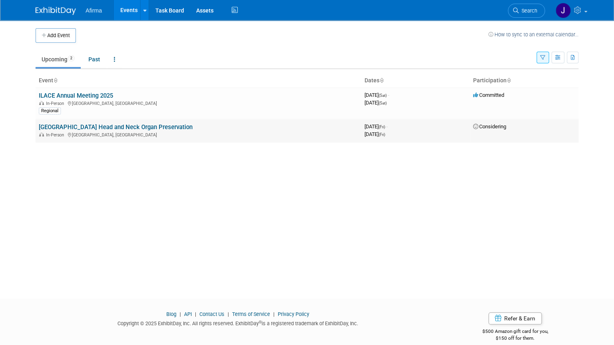
click at [119, 127] on link "[GEOGRAPHIC_DATA] Head and Neck Organ Preservation" at bounding box center [116, 126] width 154 height 7
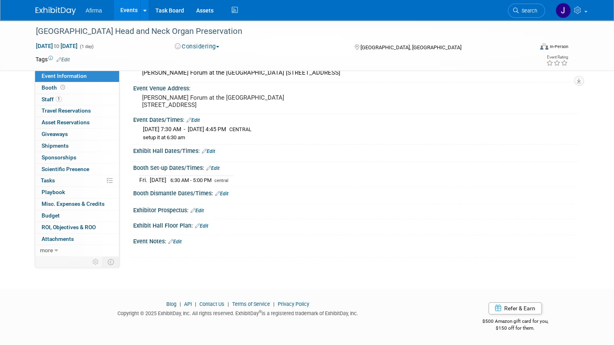
scroll to position [52, 0]
click at [197, 211] on link "Edit" at bounding box center [196, 211] width 13 height 6
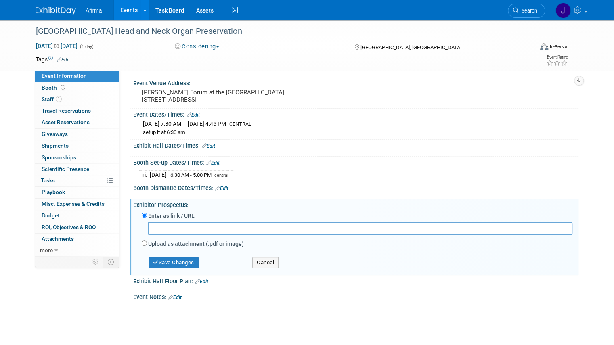
drag, startPoint x: 172, startPoint y: 238, endPoint x: 160, endPoint y: 240, distance: 12.2
click at [160, 234] on input "text" at bounding box center [360, 228] width 424 height 13
click at [154, 234] on input "text" at bounding box center [360, 228] width 424 height 13
click at [142, 250] on div "Upload as attachment (.pdf or image)" at bounding box center [357, 244] width 430 height 11
click at [142, 246] on input "Upload as attachment (.pdf or image)" at bounding box center [144, 242] width 5 height 5
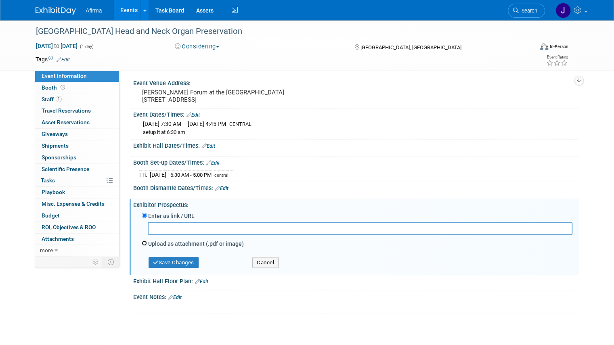
radio input "true"
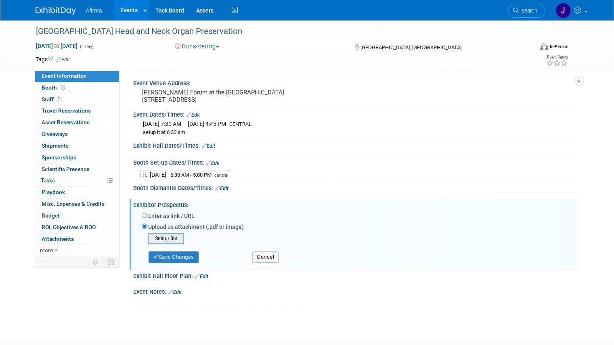
click at [157, 242] on input "file" at bounding box center [135, 239] width 96 height 10
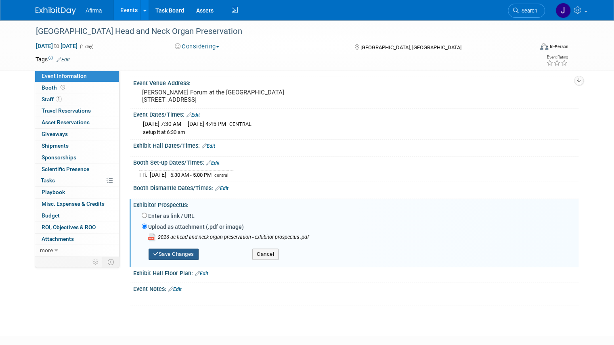
click at [181, 258] on button "Save Changes" at bounding box center [173, 253] width 50 height 11
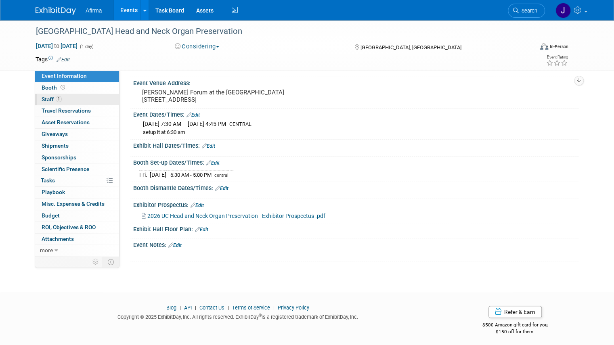
click at [46, 100] on span "Staff 1" at bounding box center [52, 99] width 20 height 6
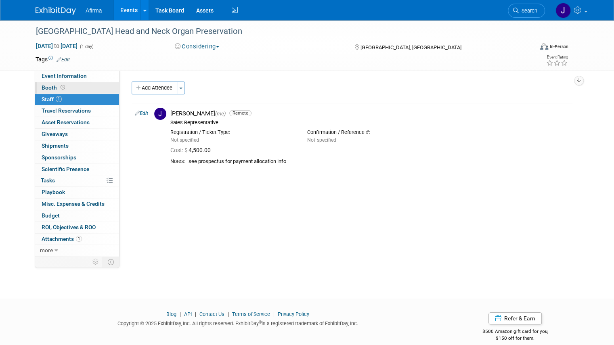
click at [42, 89] on span "Booth" at bounding box center [54, 87] width 25 height 6
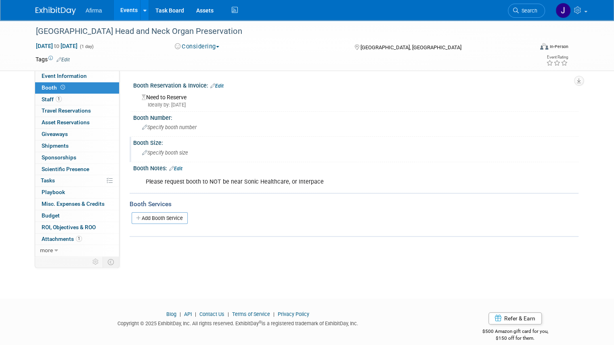
click at [142, 153] on icon at bounding box center [144, 152] width 5 height 5
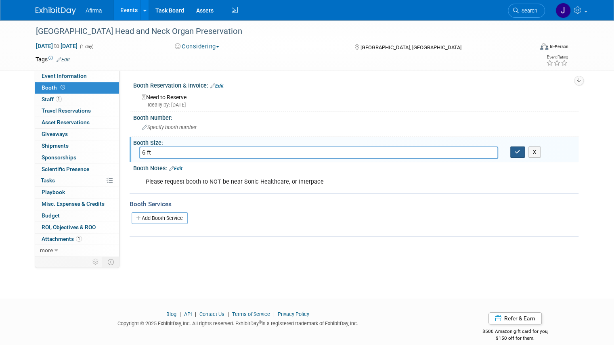
type input "6 ft"
click at [518, 152] on button "button" at bounding box center [517, 151] width 15 height 11
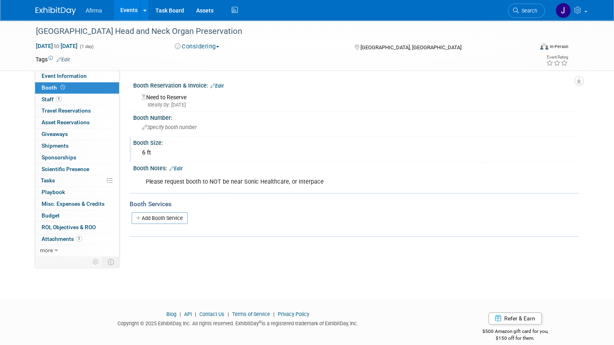
click at [148, 154] on div "6 ft" at bounding box center [355, 152] width 433 height 13
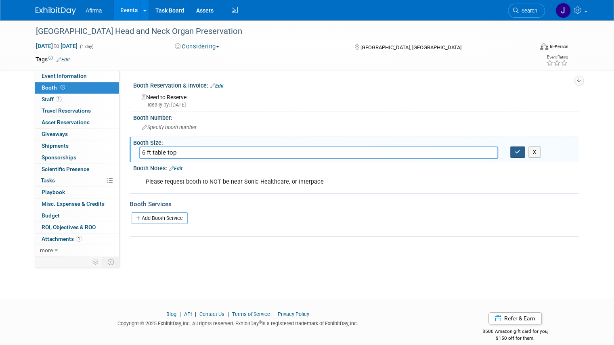
type input "6 ft table top"
click at [520, 152] on icon "button" at bounding box center [517, 151] width 6 height 5
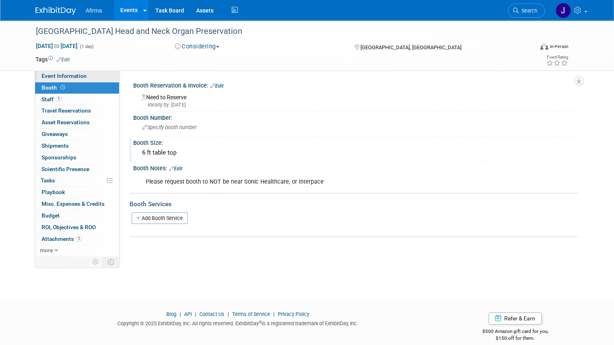
click at [47, 77] on span "Event Information" at bounding box center [64, 76] width 45 height 6
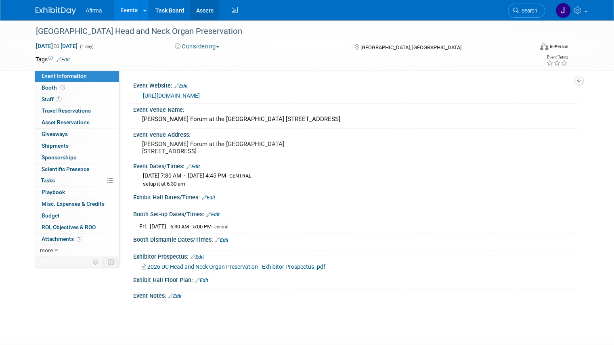
click at [196, 14] on link "Assets" at bounding box center [204, 10] width 29 height 20
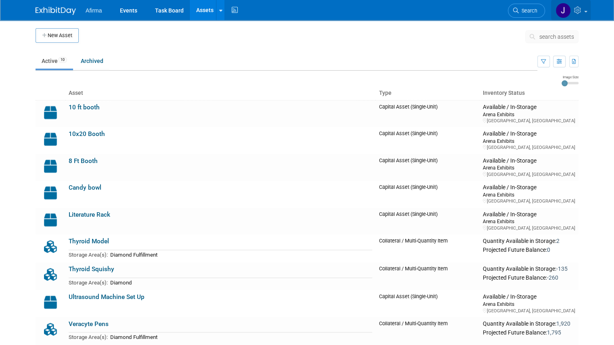
click at [578, 9] on link at bounding box center [571, 10] width 40 height 20
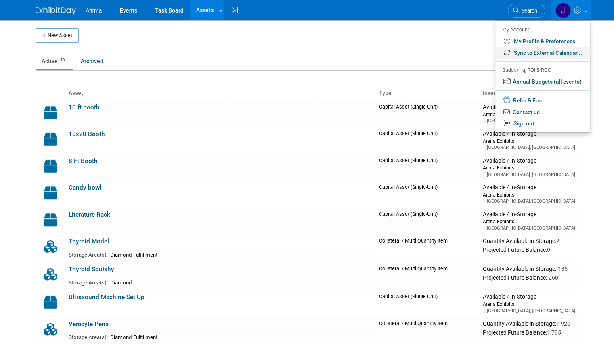
click at [545, 51] on link "Sync to External Calendar..." at bounding box center [542, 53] width 95 height 12
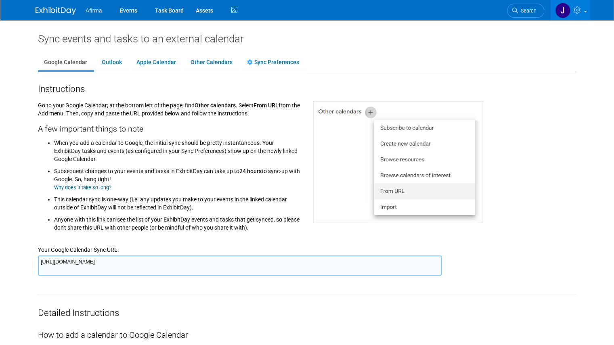
click at [403, 128] on img at bounding box center [397, 161] width 169 height 121
click at [370, 112] on img at bounding box center [397, 161] width 169 height 121
click at [396, 125] on img at bounding box center [397, 161] width 169 height 121
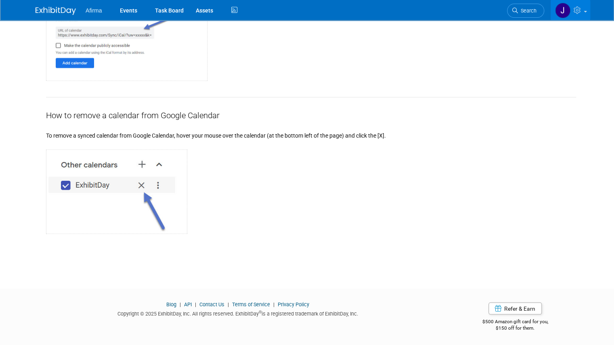
scroll to position [821, 0]
click at [268, 207] on div at bounding box center [311, 186] width 530 height 94
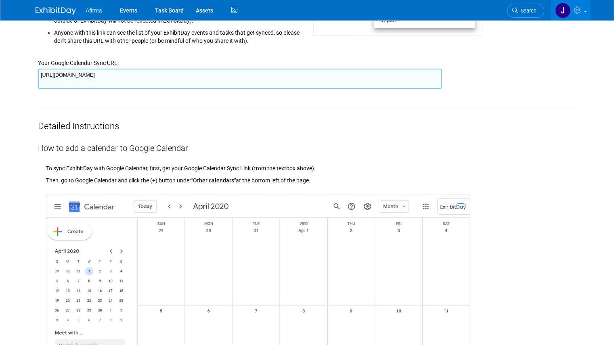
scroll to position [0, 0]
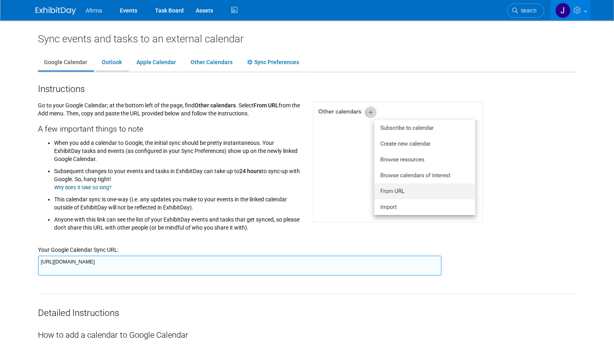
click at [110, 66] on link "Outlook" at bounding box center [112, 62] width 32 height 15
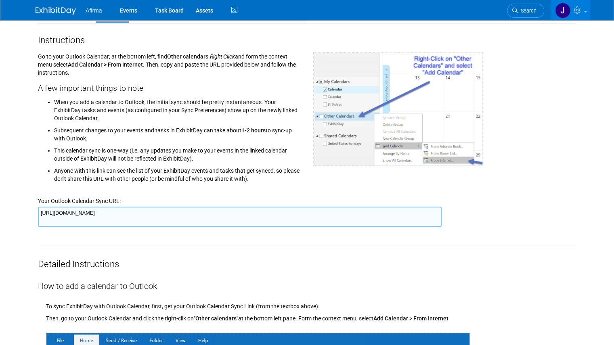
scroll to position [49, 0]
drag, startPoint x: 422, startPoint y: 215, endPoint x: 0, endPoint y: 250, distance: 423.4
click at [0, 250] on body "Afirma Events Task Board Assets" at bounding box center [307, 123] width 614 height 345
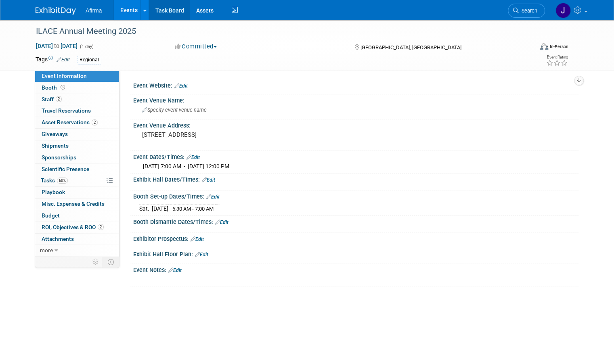
click at [172, 9] on link "Task Board" at bounding box center [169, 10] width 41 height 20
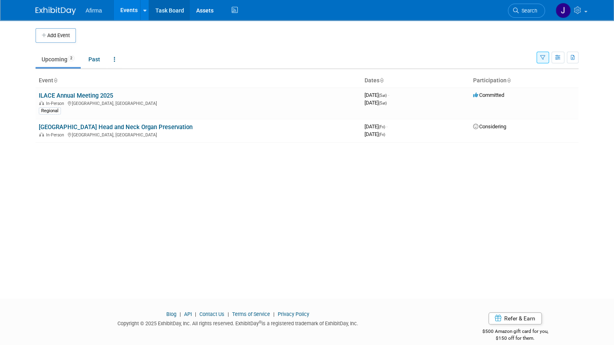
click at [167, 8] on link "Task Board" at bounding box center [169, 10] width 41 height 20
click at [180, 125] on link "[GEOGRAPHIC_DATA] Head and Neck Organ Preservation" at bounding box center [116, 126] width 154 height 7
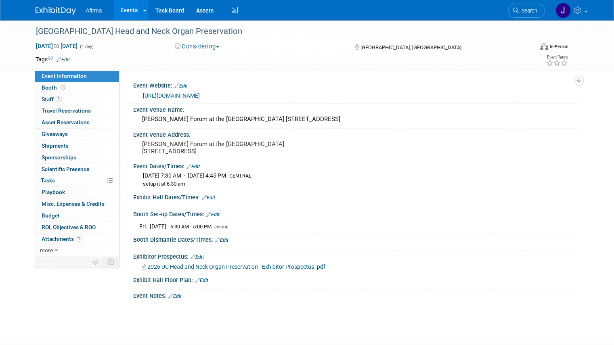
click at [128, 10] on link "Events" at bounding box center [128, 10] width 29 height 20
